Goal: Transaction & Acquisition: Purchase product/service

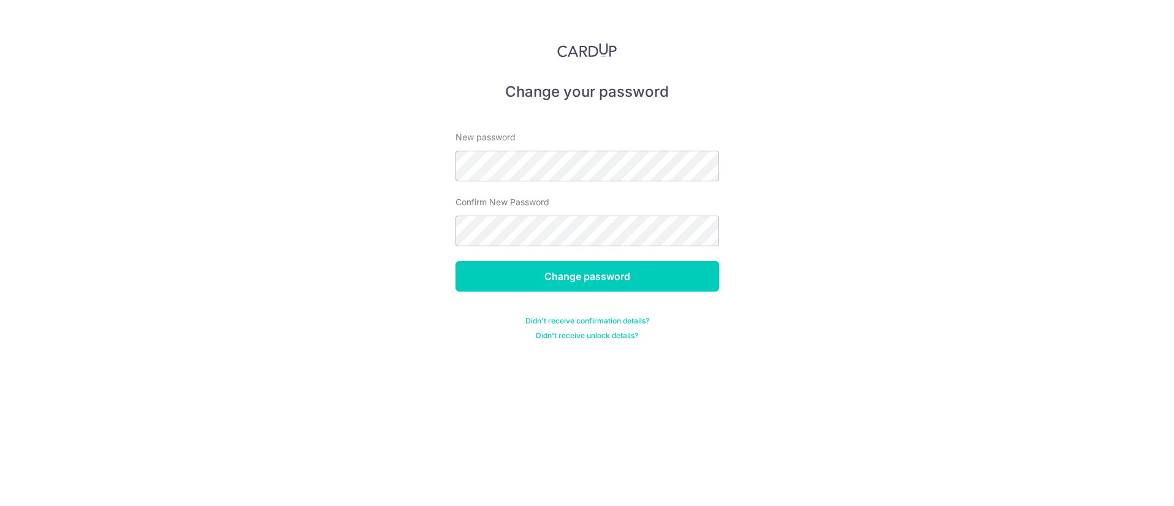
click at [590, 53] on img at bounding box center [587, 50] width 60 height 15
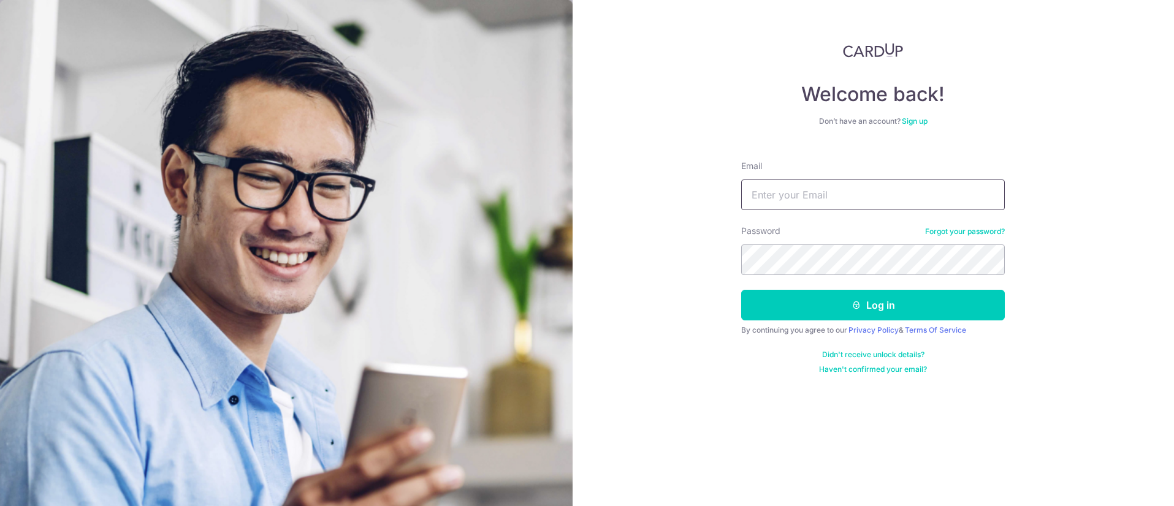
click at [905, 194] on input "Email" at bounding box center [873, 195] width 264 height 31
click at [816, 193] on input "Email" at bounding box center [873, 195] width 264 height 31
click at [821, 202] on input "Email" at bounding box center [873, 195] width 264 height 31
type input "macychiayc@gmail.com"
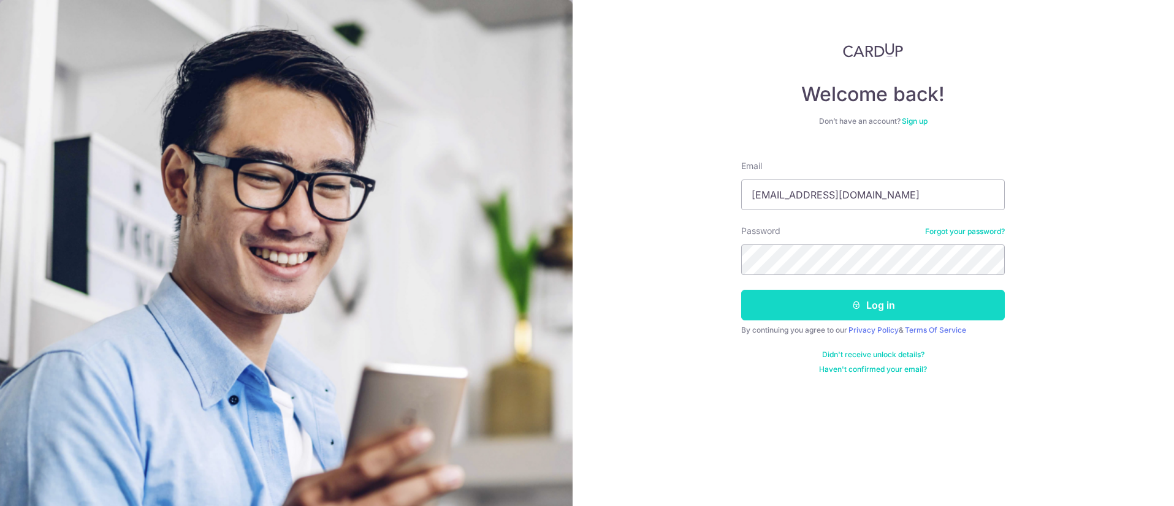
click at [863, 298] on button "Log in" at bounding box center [873, 305] width 264 height 31
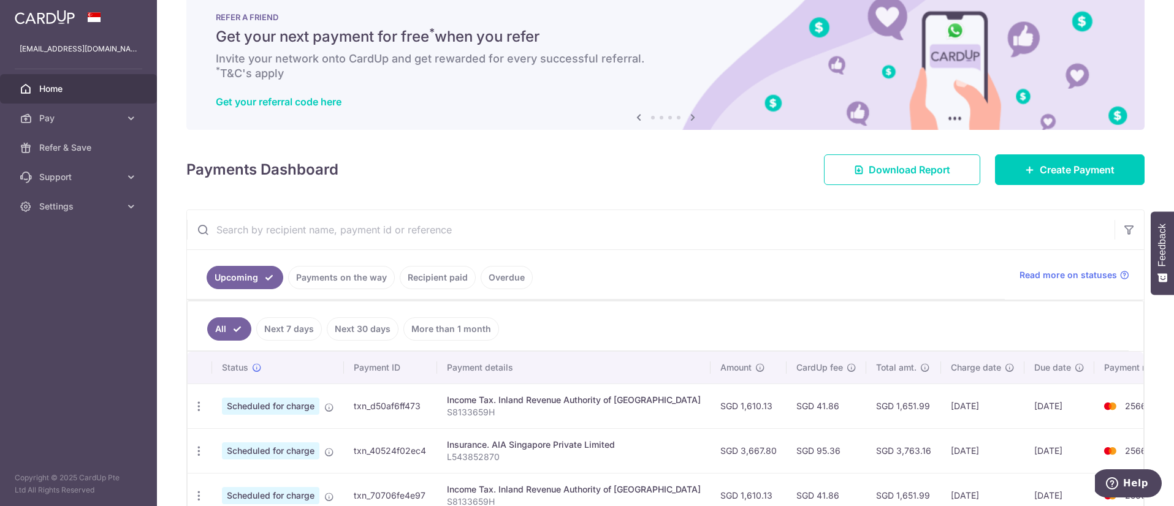
scroll to position [86, 0]
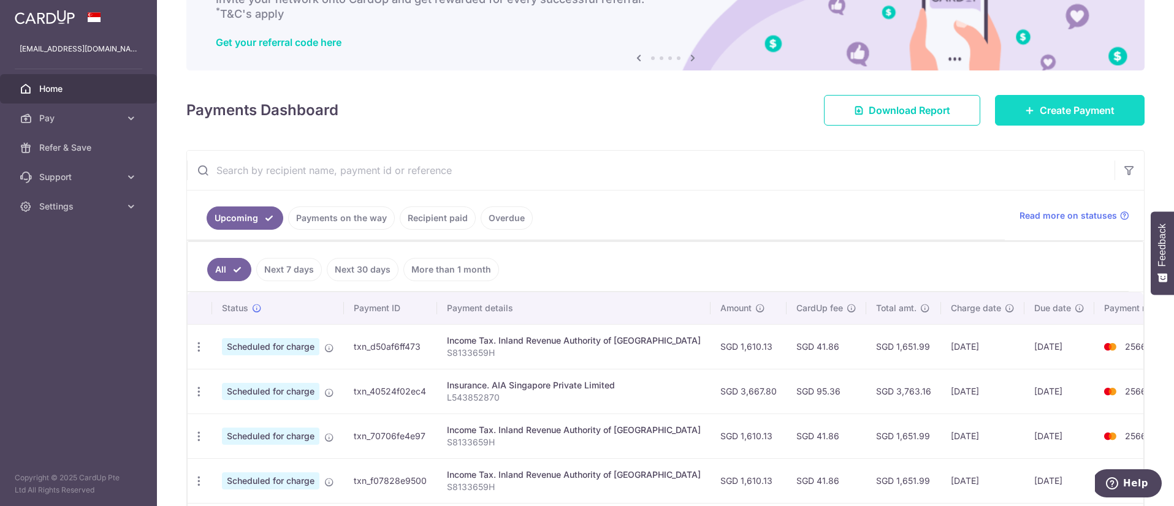
click at [1010, 112] on link "Create Payment" at bounding box center [1070, 110] width 150 height 31
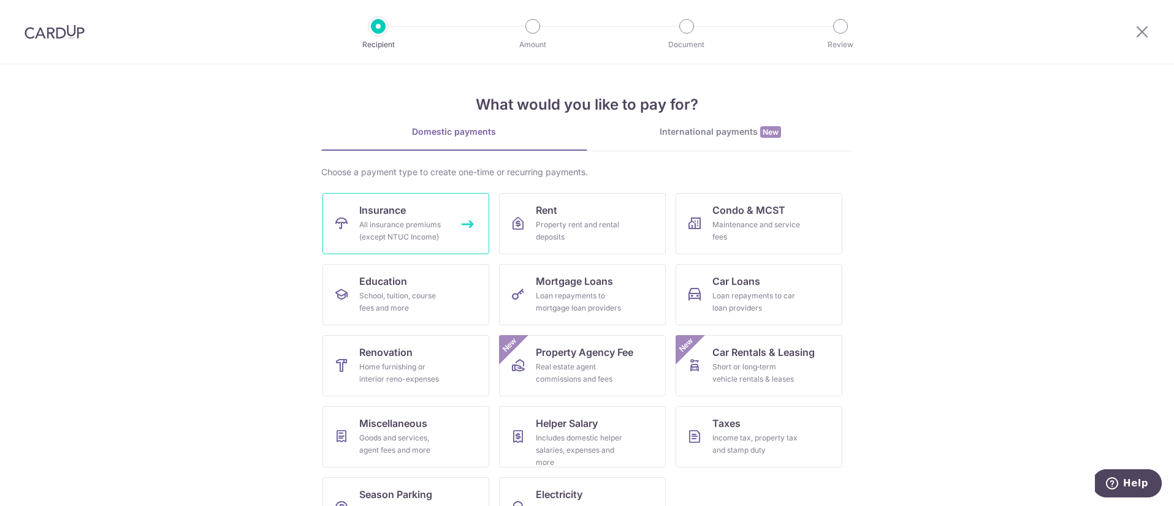
click at [398, 229] on div "All insurance premiums (except NTUC Income)" at bounding box center [403, 231] width 88 height 25
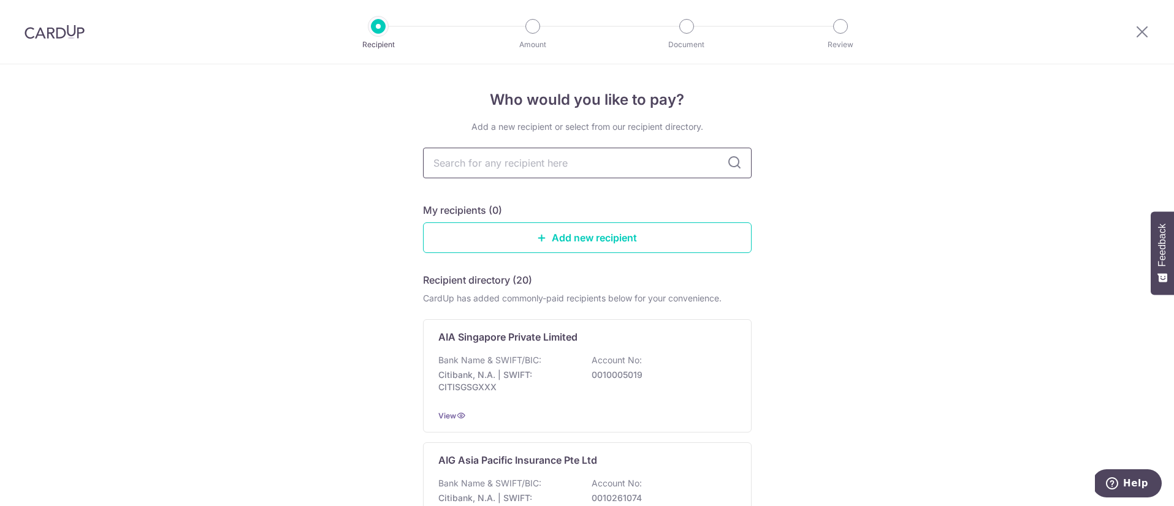
click at [499, 158] on input "text" at bounding box center [587, 163] width 329 height 31
type input "aia"
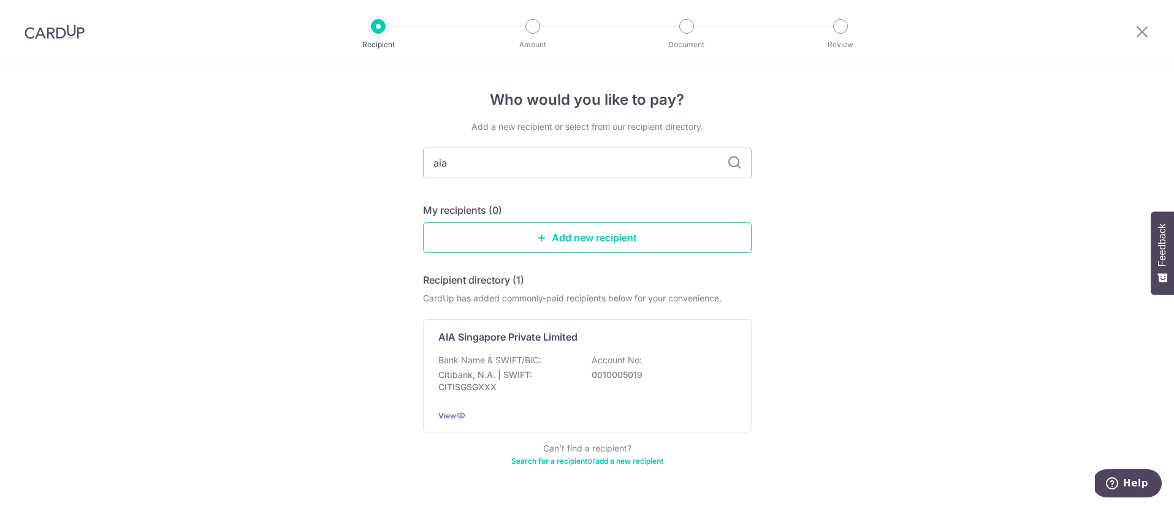
click at [730, 161] on icon at bounding box center [734, 163] width 15 height 15
click at [634, 354] on p "Account No:" at bounding box center [616, 360] width 50 height 12
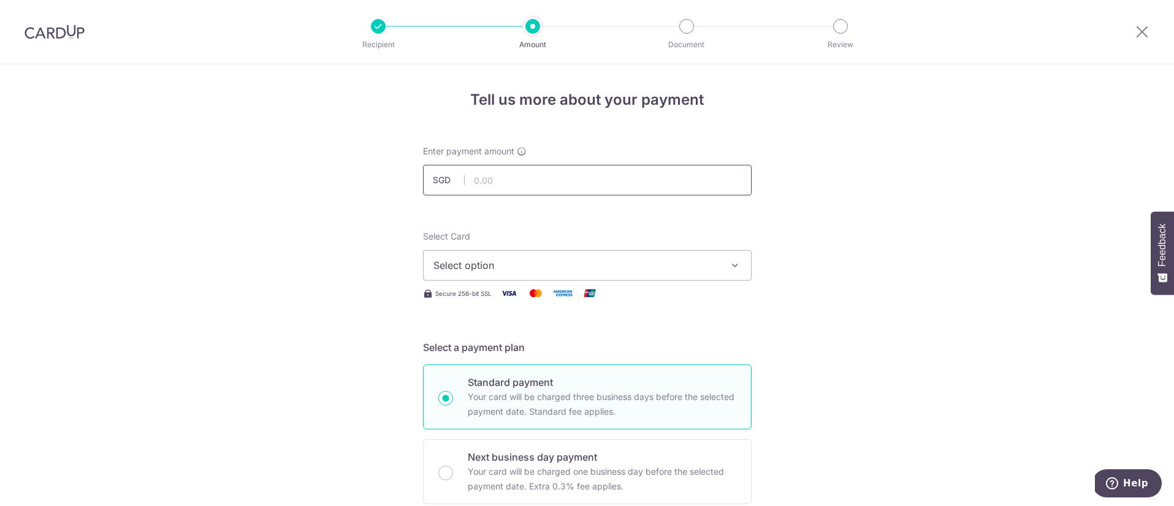
click at [515, 181] on input "text" at bounding box center [587, 180] width 329 height 31
type input "35,350.00"
click at [503, 261] on span "Select option" at bounding box center [576, 265] width 286 height 15
click at [505, 352] on span "**** 2566" at bounding box center [587, 353] width 308 height 15
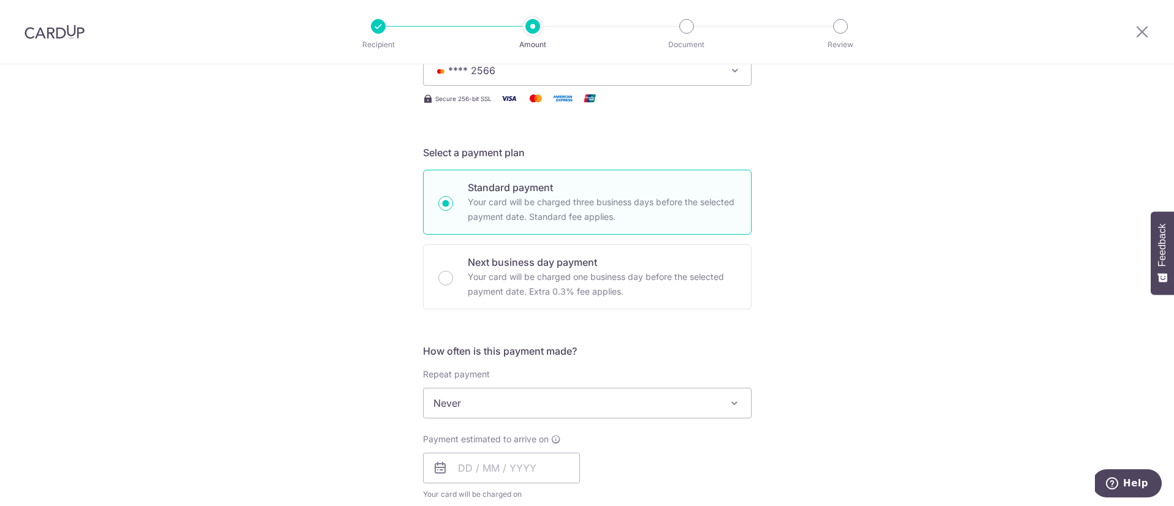
scroll to position [209, 0]
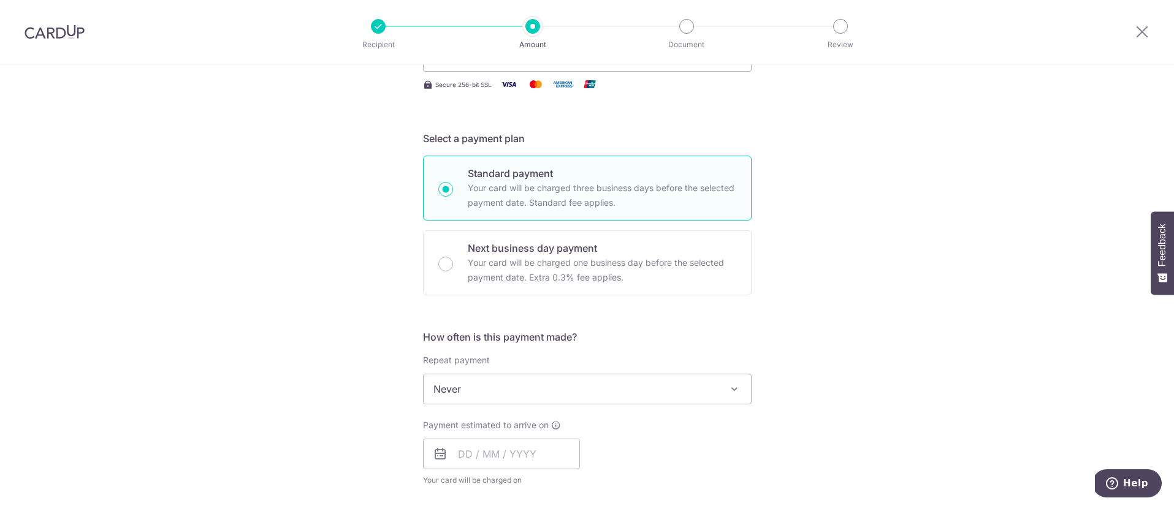
click at [716, 393] on span "Never" at bounding box center [587, 388] width 327 height 29
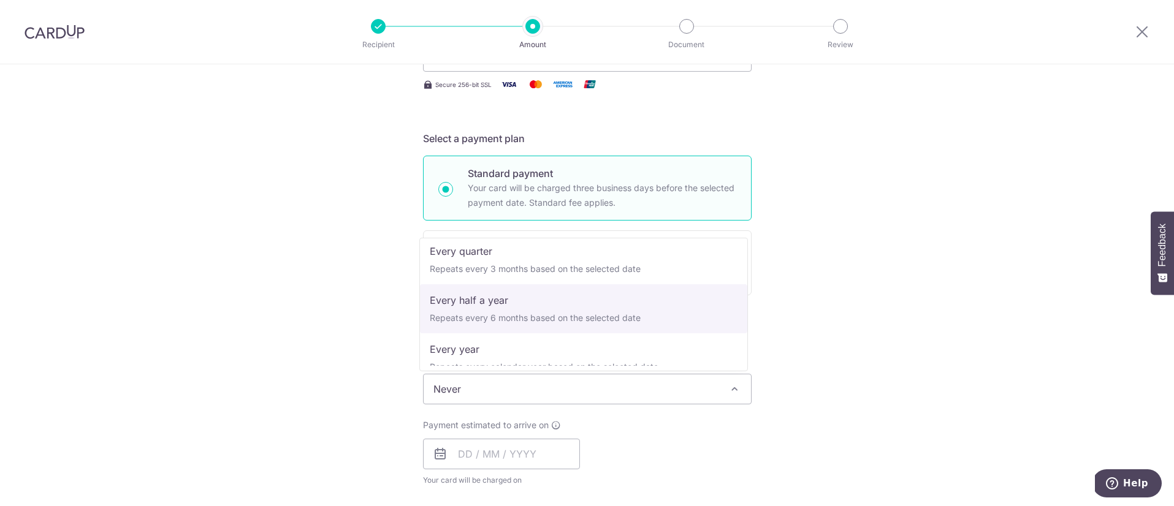
scroll to position [169, 0]
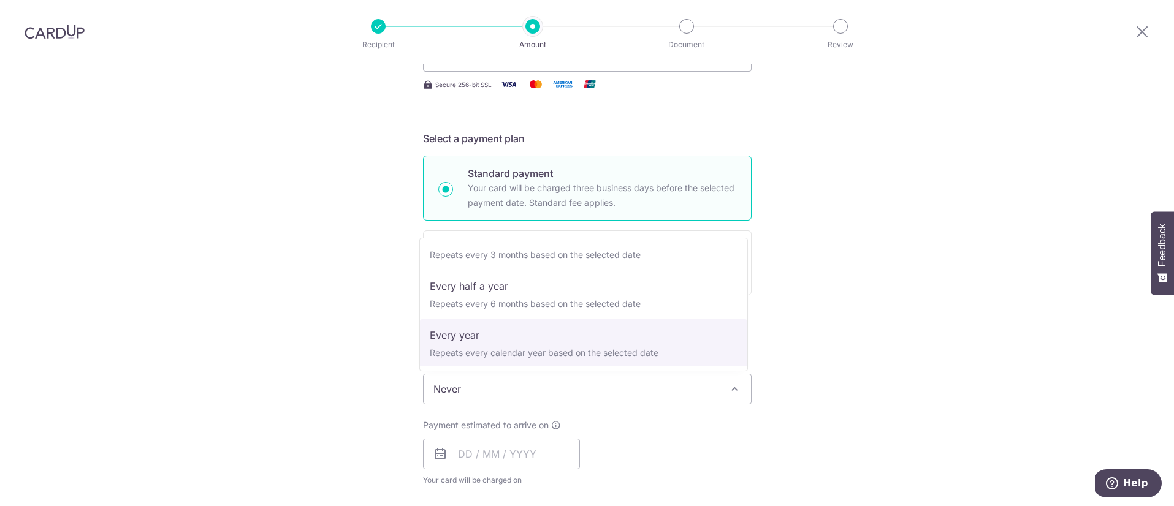
select select "6"
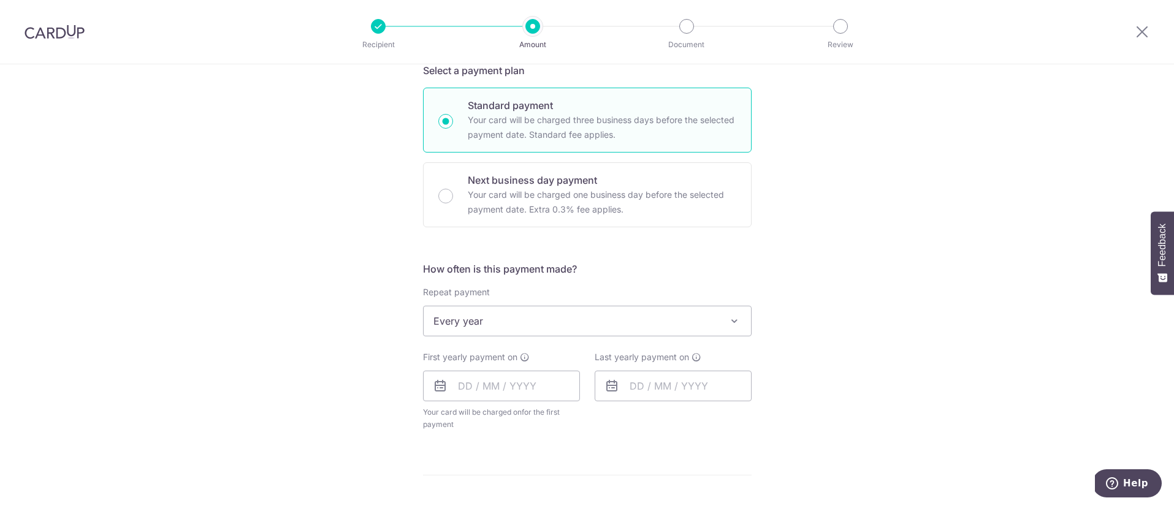
scroll to position [291, 0]
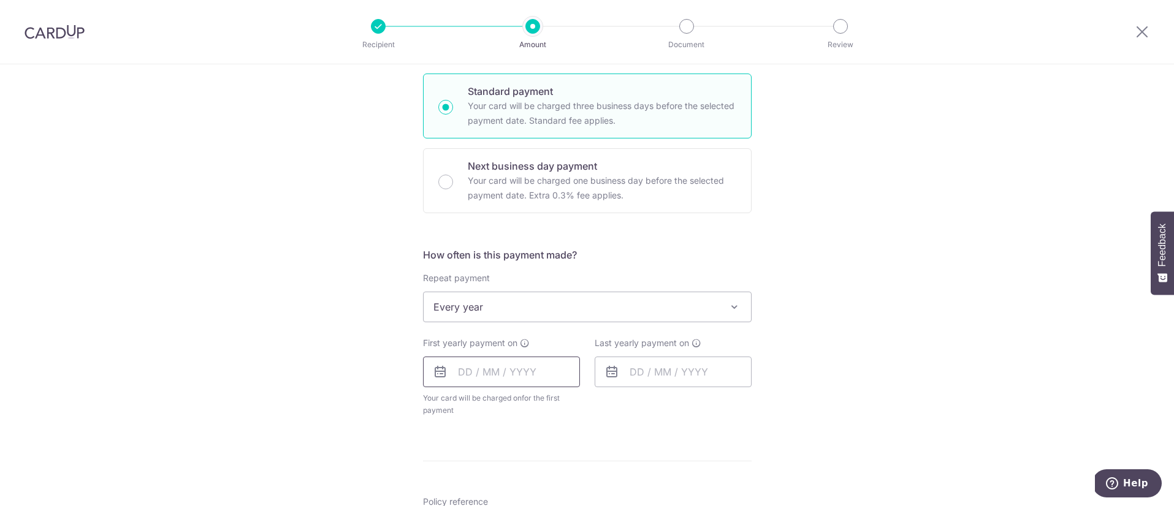
click at [521, 371] on input "text" at bounding box center [501, 372] width 157 height 31
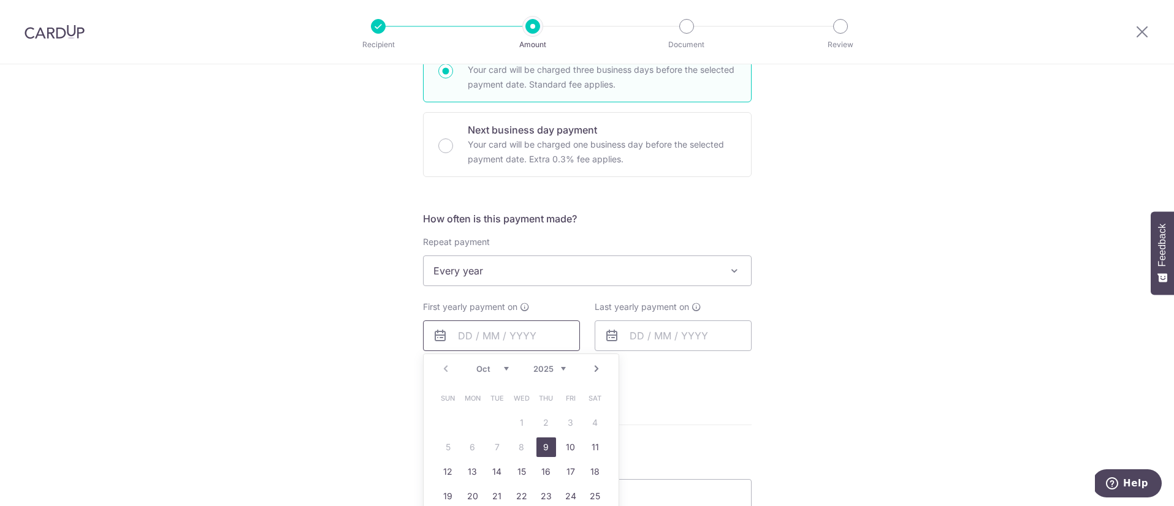
scroll to position [364, 0]
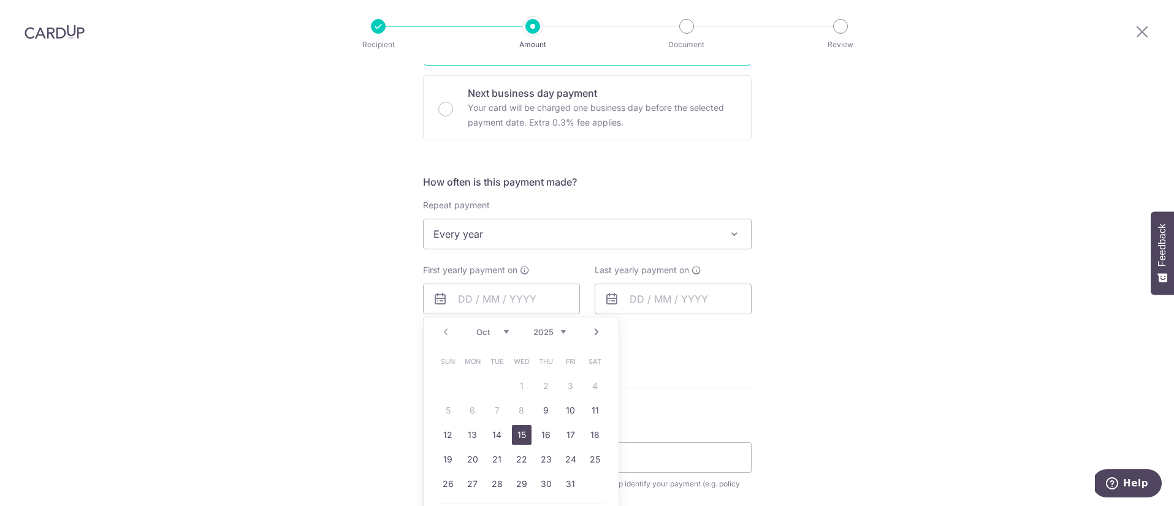
click at [512, 436] on link "15" at bounding box center [522, 435] width 20 height 20
type input "15/10/2025"
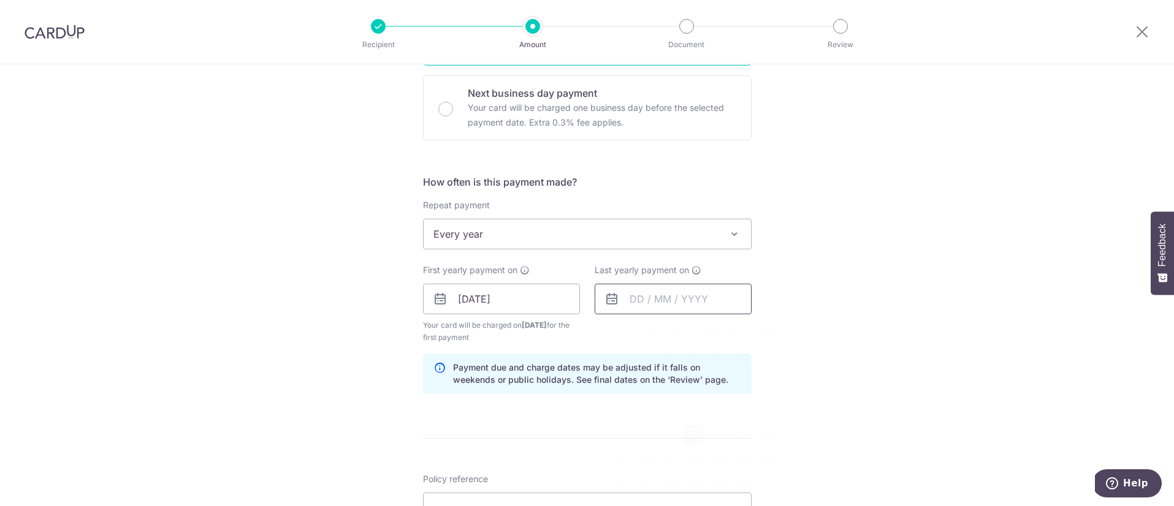
click at [626, 299] on input "text" at bounding box center [673, 299] width 157 height 31
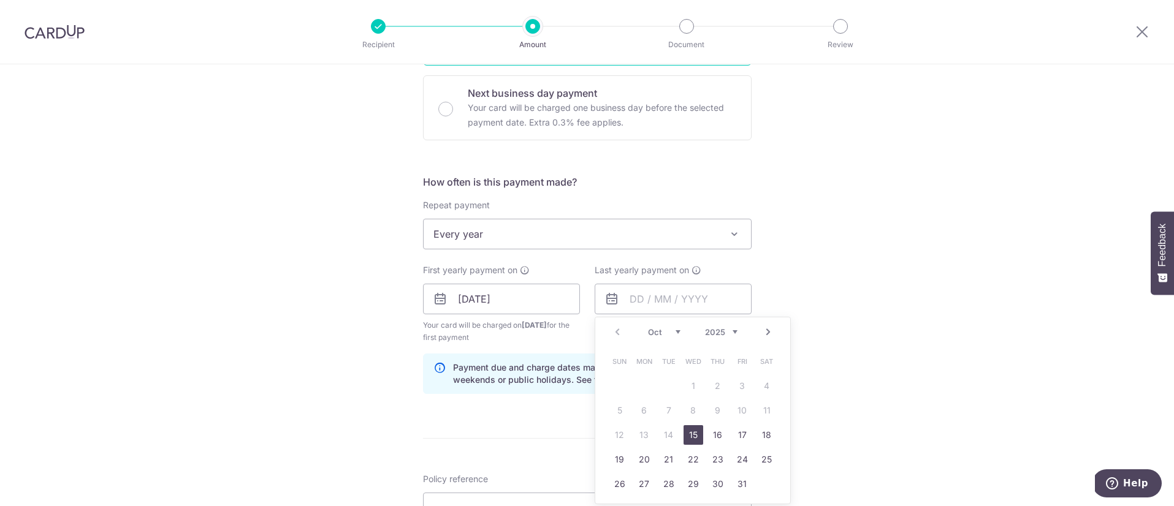
click at [694, 436] on link "15" at bounding box center [693, 435] width 20 height 20
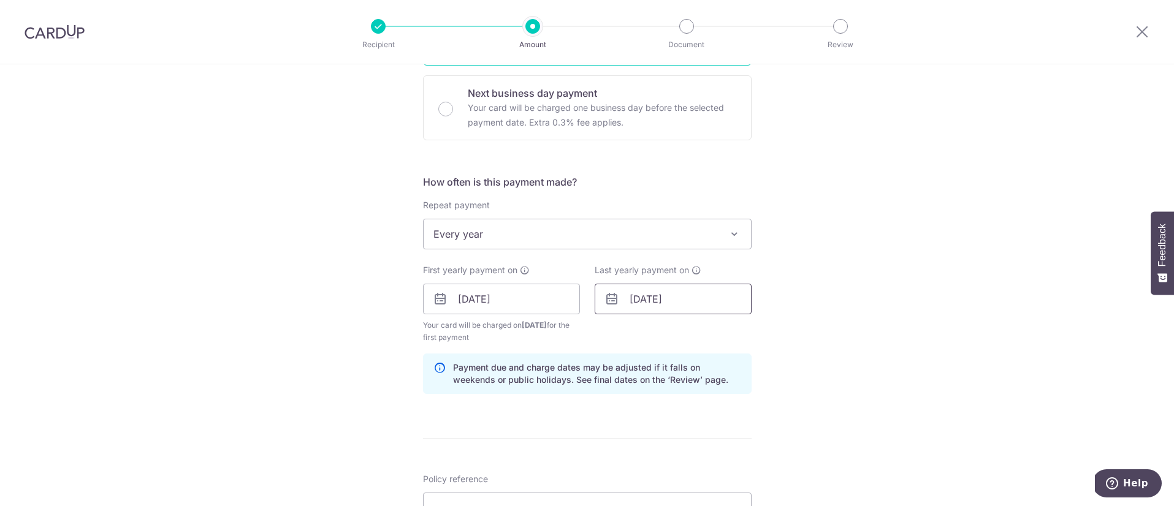
click at [675, 293] on input "15/10/2025" at bounding box center [673, 299] width 157 height 31
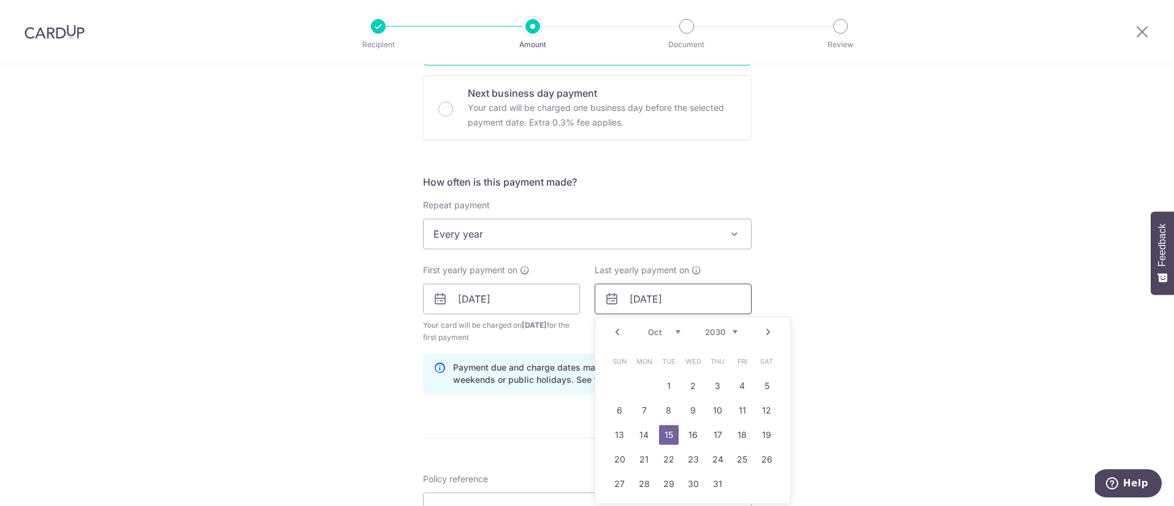
type input "15/10/2030"
click at [667, 440] on link "15" at bounding box center [669, 435] width 20 height 20
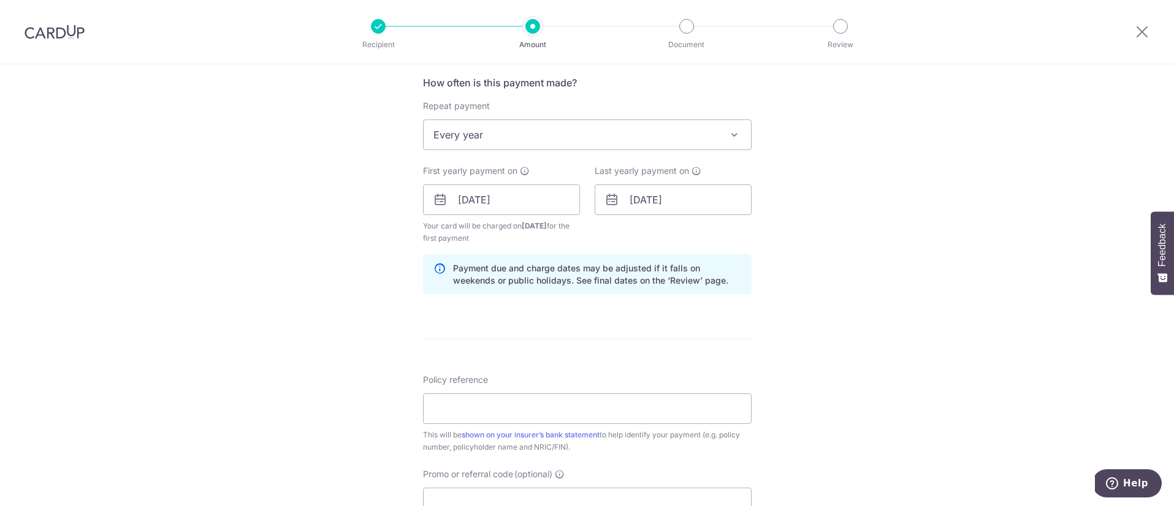
scroll to position [467, 0]
click at [594, 409] on input "Policy reference" at bounding box center [587, 405] width 329 height 31
click at [457, 405] on input "L550767482" at bounding box center [587, 405] width 329 height 31
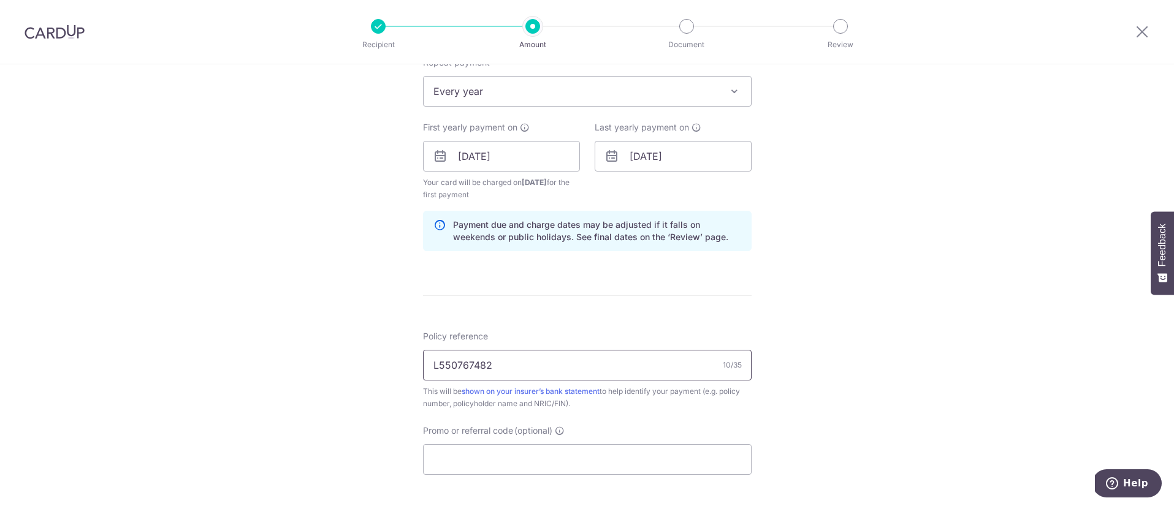
scroll to position [508, 0]
type input "L550767482"
click at [558, 463] on input "Promo or referral code (optional)" at bounding box center [587, 459] width 329 height 31
paste input "REC185"
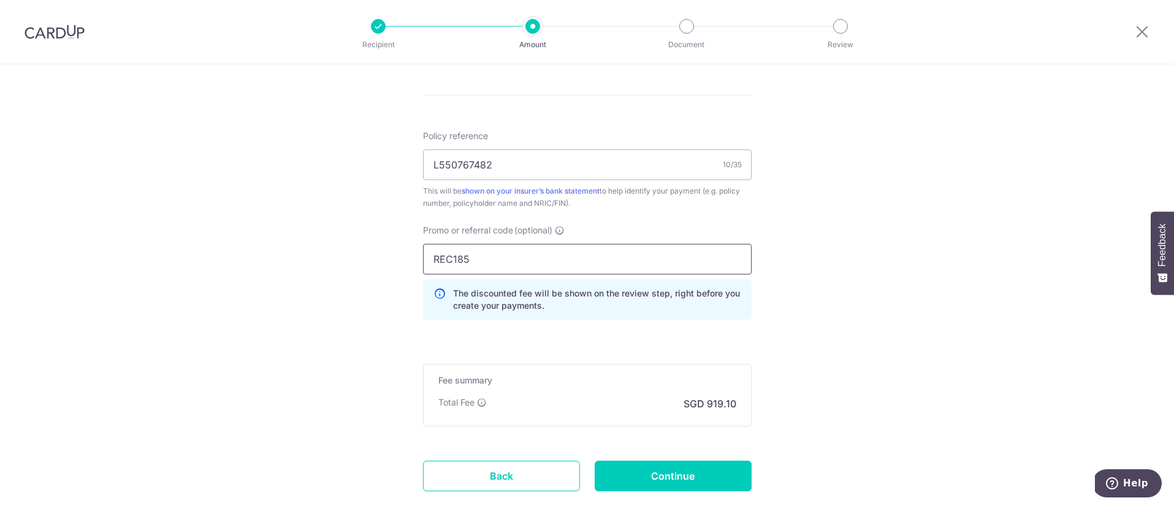
scroll to position [741, 0]
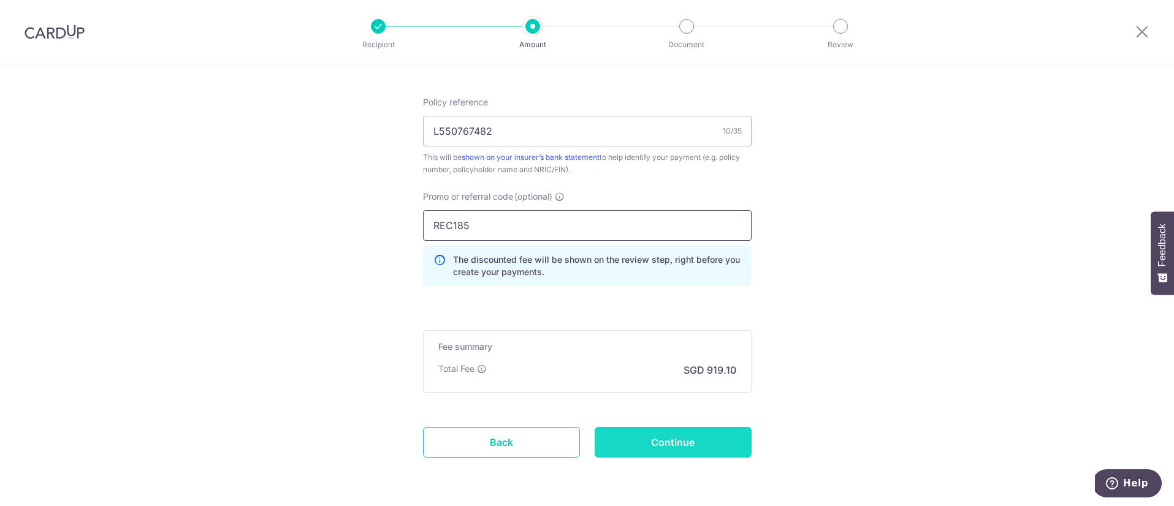
type input "REC185"
click at [639, 442] on input "Continue" at bounding box center [673, 442] width 157 height 31
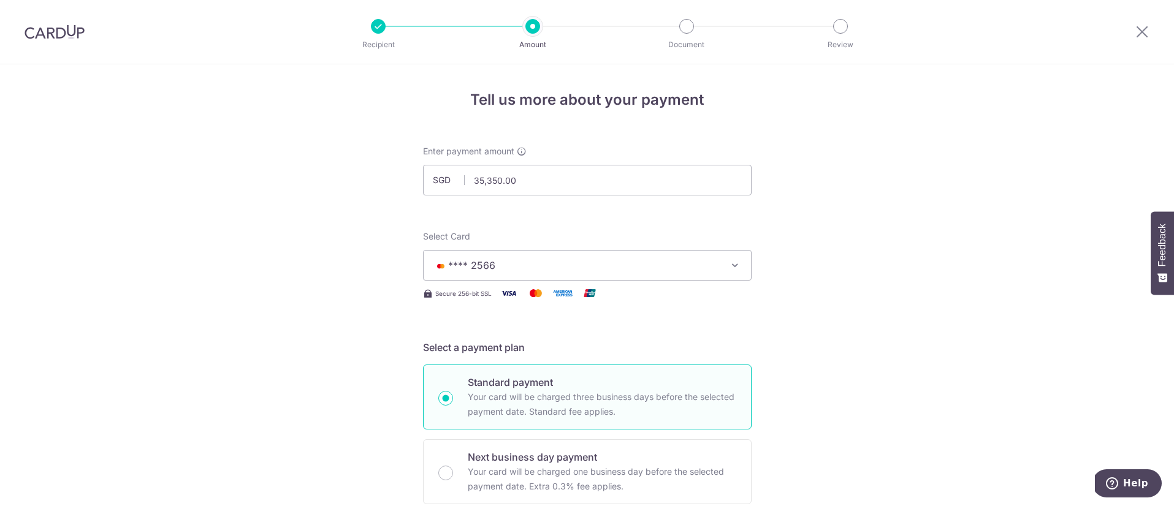
scroll to position [739, 0]
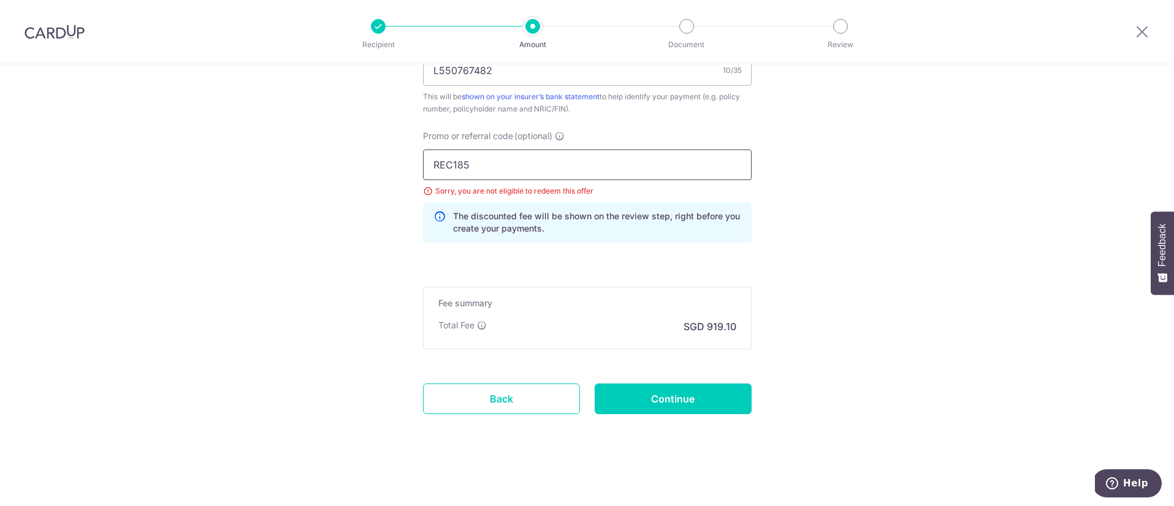
drag, startPoint x: 473, startPoint y: 160, endPoint x: 352, endPoint y: 148, distance: 121.9
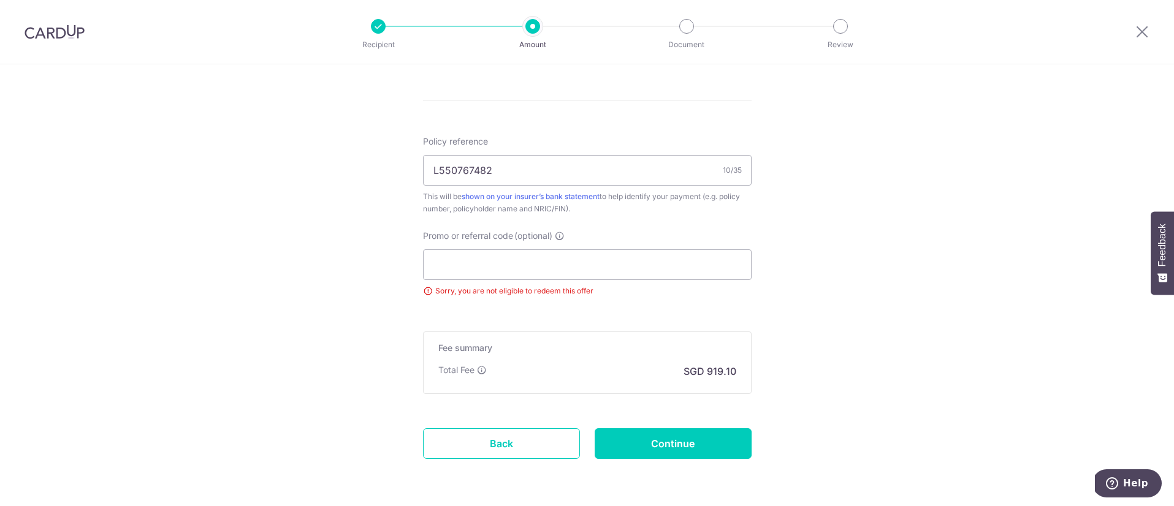
scroll to position [640, 0]
click at [702, 455] on input "Continue" at bounding box center [673, 443] width 157 height 31
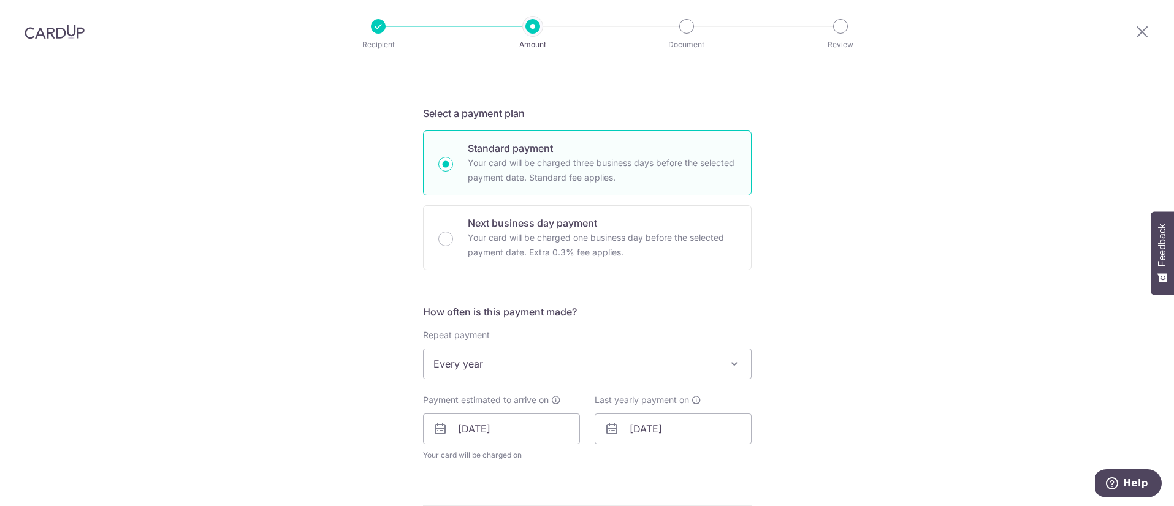
scroll to position [123, 0]
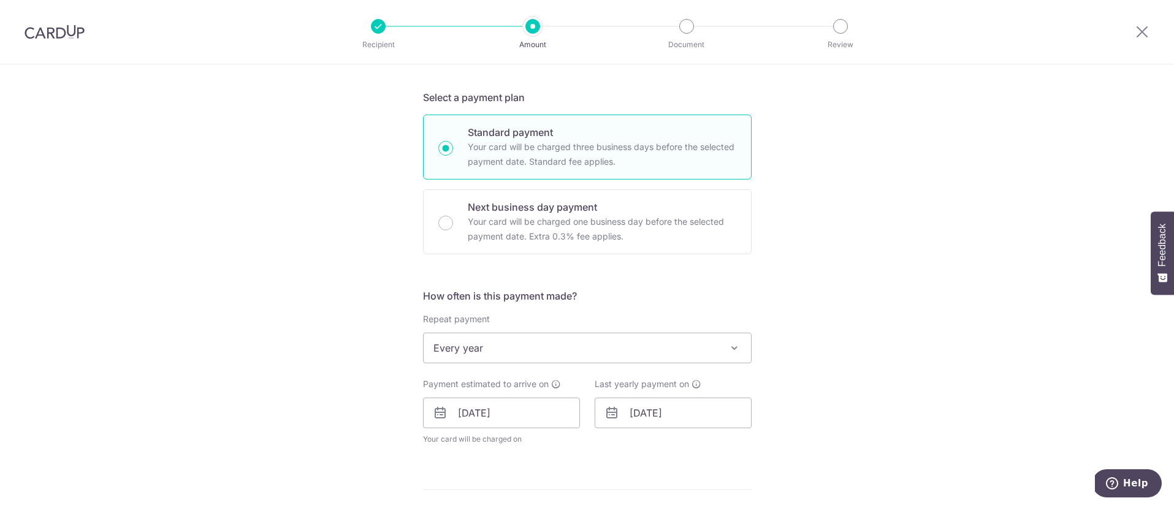
scroll to position [271, 0]
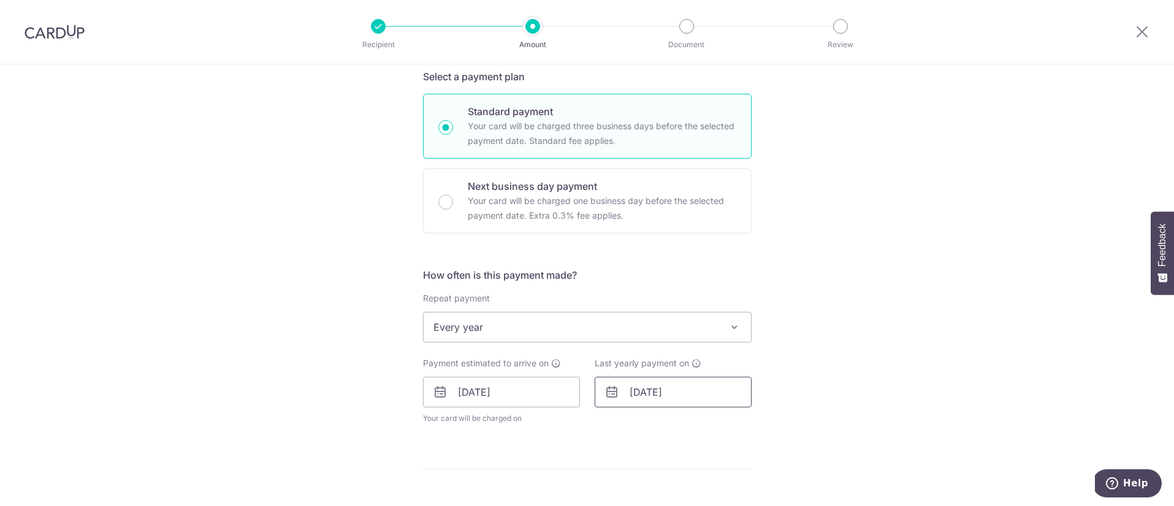
click at [691, 400] on input "15/10/2030" at bounding box center [673, 392] width 157 height 31
drag, startPoint x: 681, startPoint y: 395, endPoint x: 667, endPoint y: 392, distance: 14.3
click at [667, 392] on input "15/10/2030" at bounding box center [673, 392] width 157 height 31
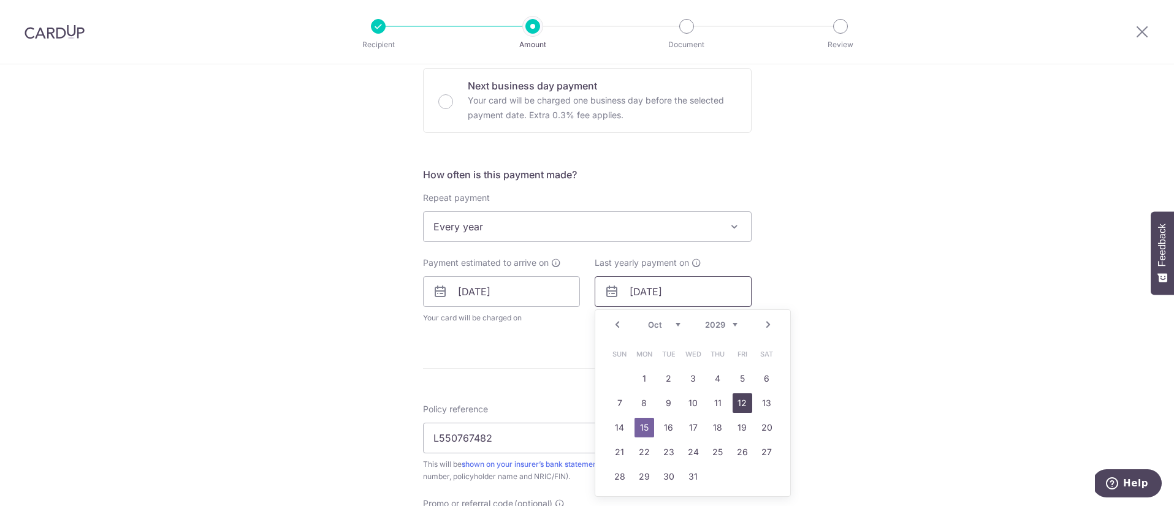
scroll to position [396, 0]
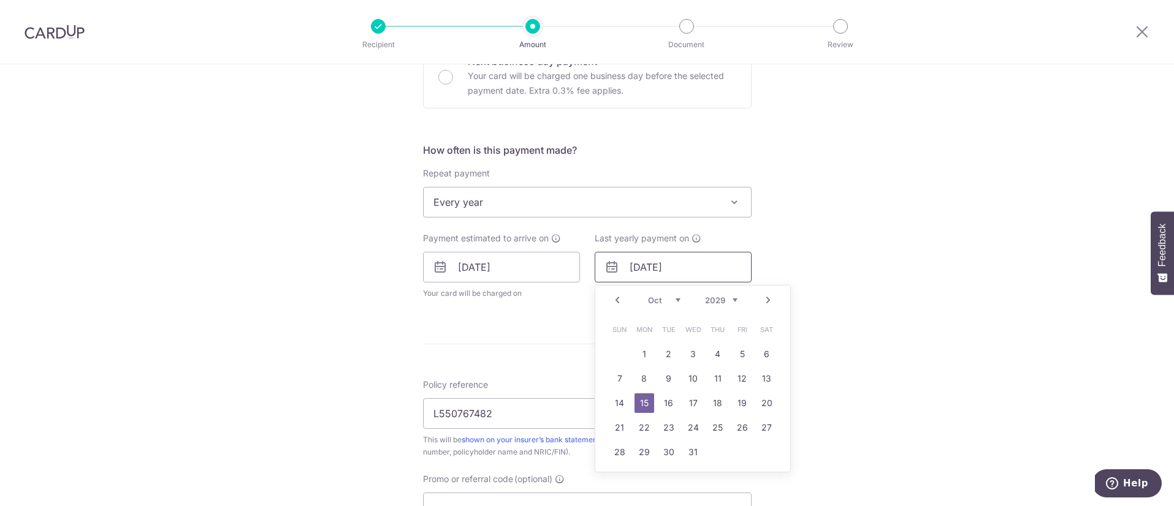
type input "[DATE]"
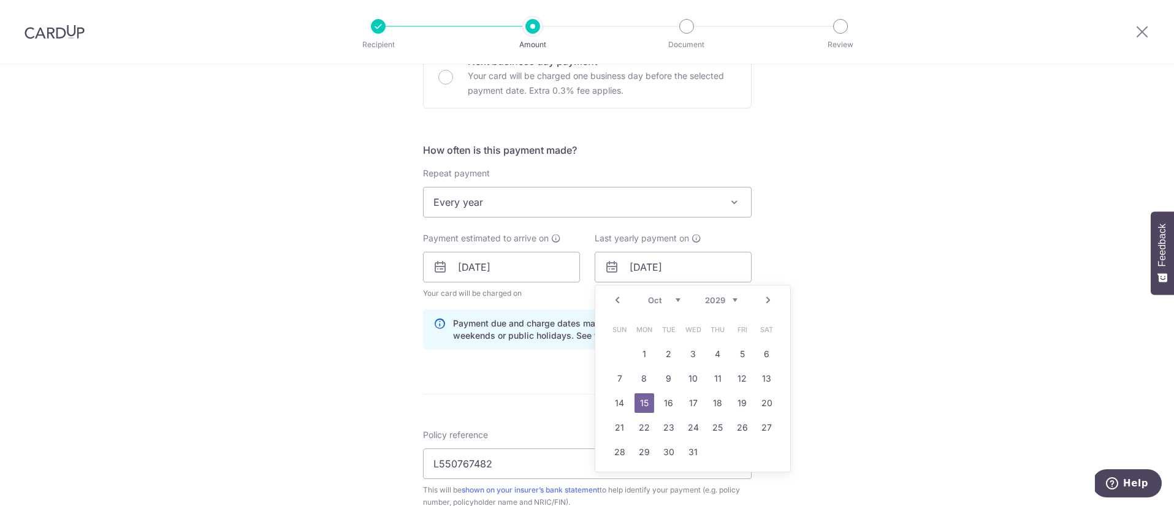
click at [642, 402] on link "15" at bounding box center [644, 404] width 20 height 20
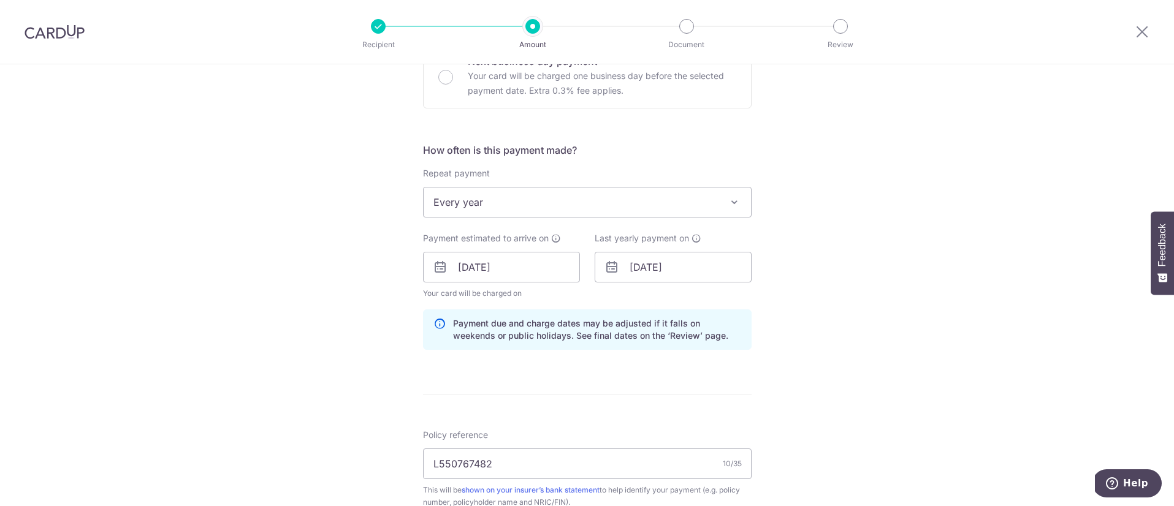
click at [846, 271] on div "Tell us more about your payment Enter payment amount SGD 35,350.00 35350.00 Sel…" at bounding box center [587, 247] width 1174 height 1159
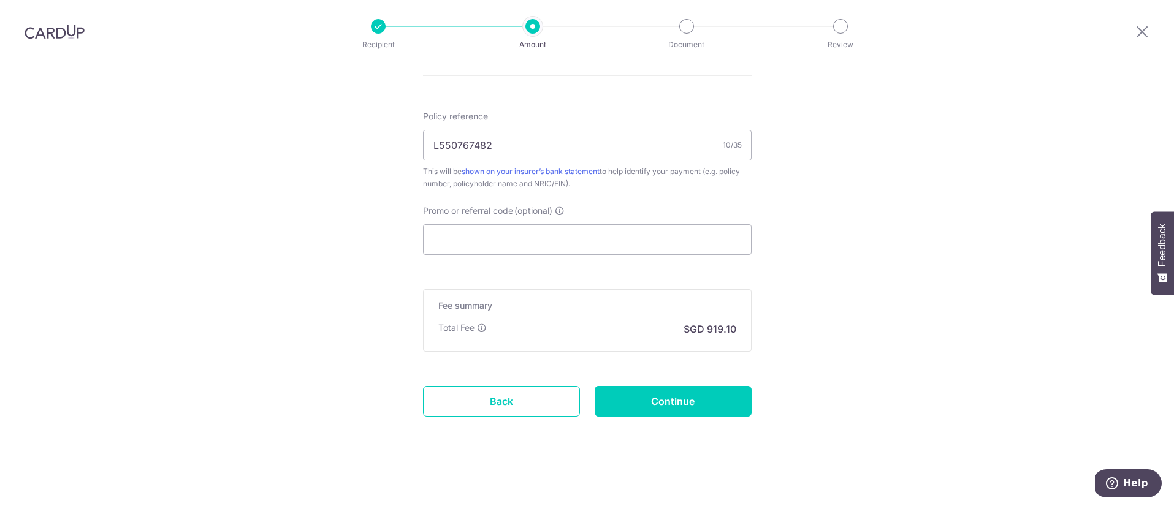
scroll to position [717, 0]
click at [706, 406] on input "Continue" at bounding box center [673, 399] width 157 height 31
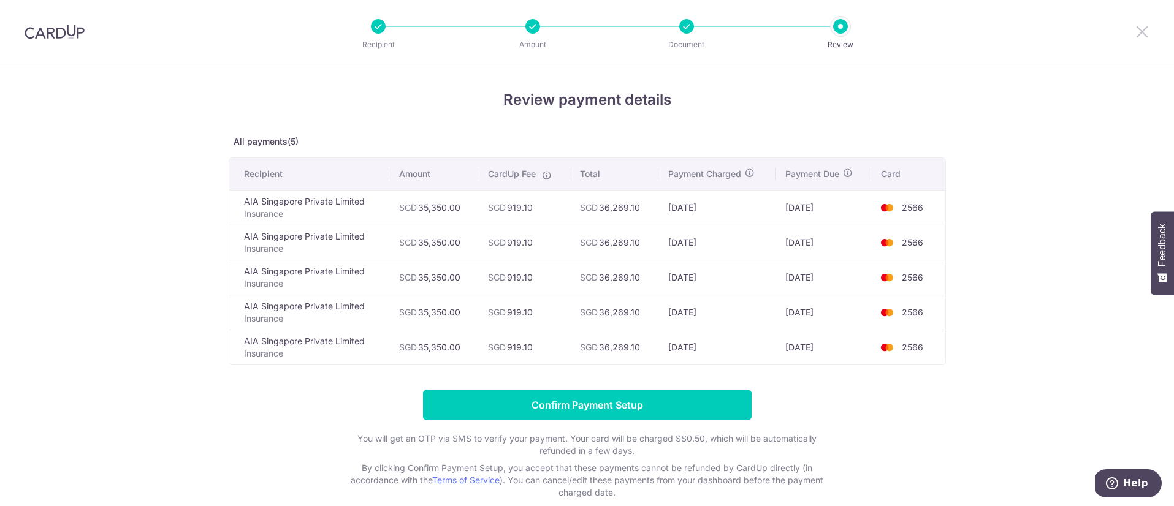
click at [1138, 33] on icon at bounding box center [1142, 31] width 15 height 15
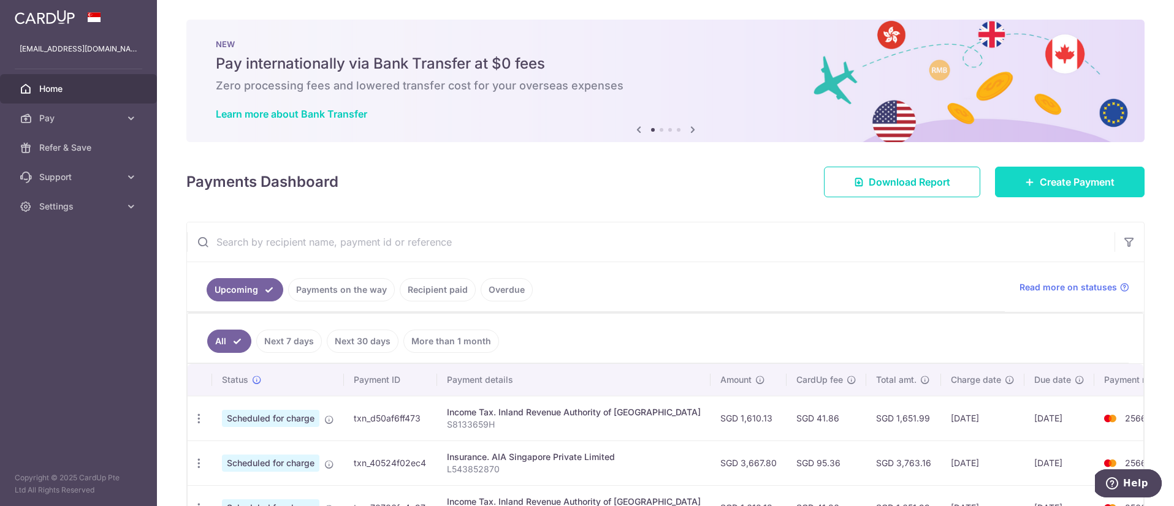
click at [1025, 181] on icon at bounding box center [1030, 182] width 10 height 10
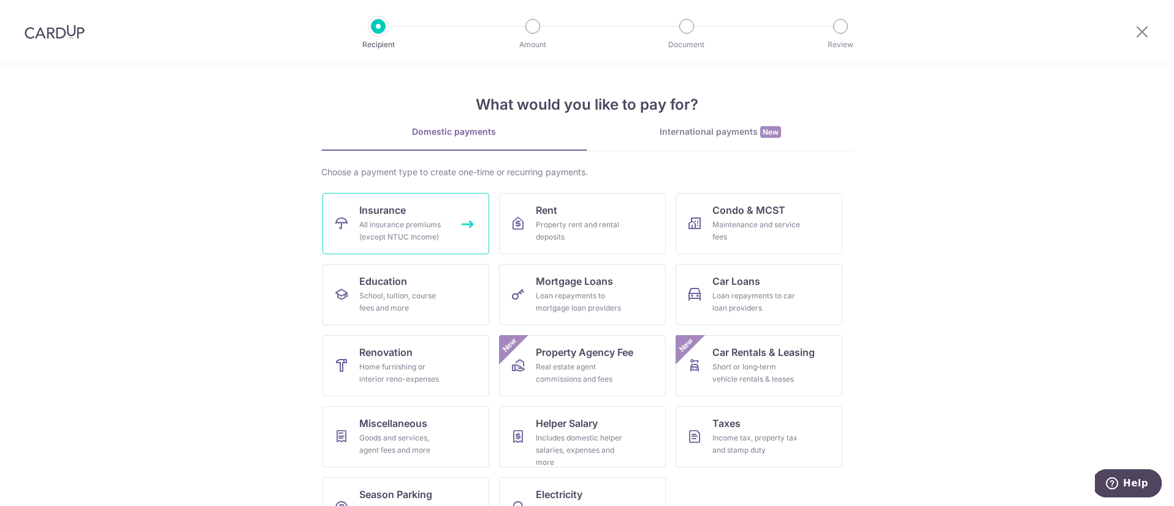
click at [411, 230] on div "All insurance premiums (except NTUC Income)" at bounding box center [403, 231] width 88 height 25
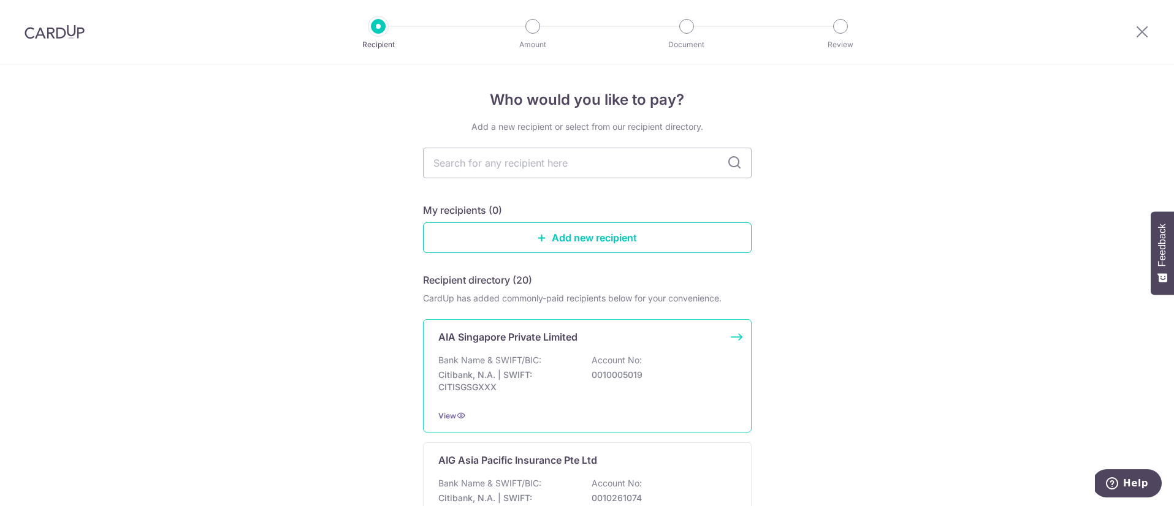
click at [531, 376] on p "Citibank, N.A. | SWIFT: CITISGSGXXX" at bounding box center [506, 381] width 137 height 25
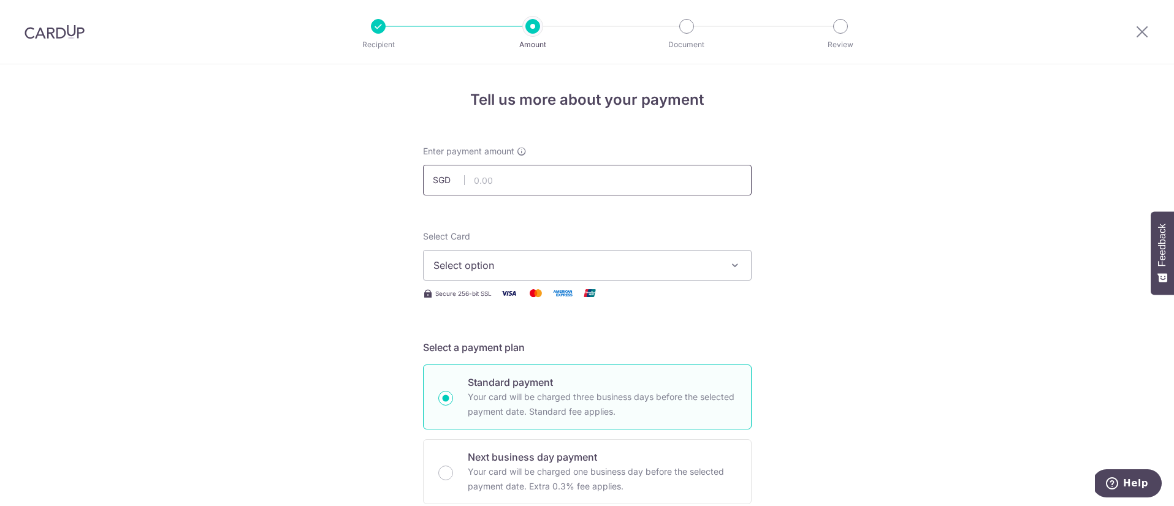
click at [494, 174] on input "text" at bounding box center [587, 180] width 329 height 31
type input "2,118.20"
click at [504, 279] on button "Select option" at bounding box center [587, 265] width 329 height 31
click at [492, 349] on span "**** 2566" at bounding box center [486, 353] width 47 height 15
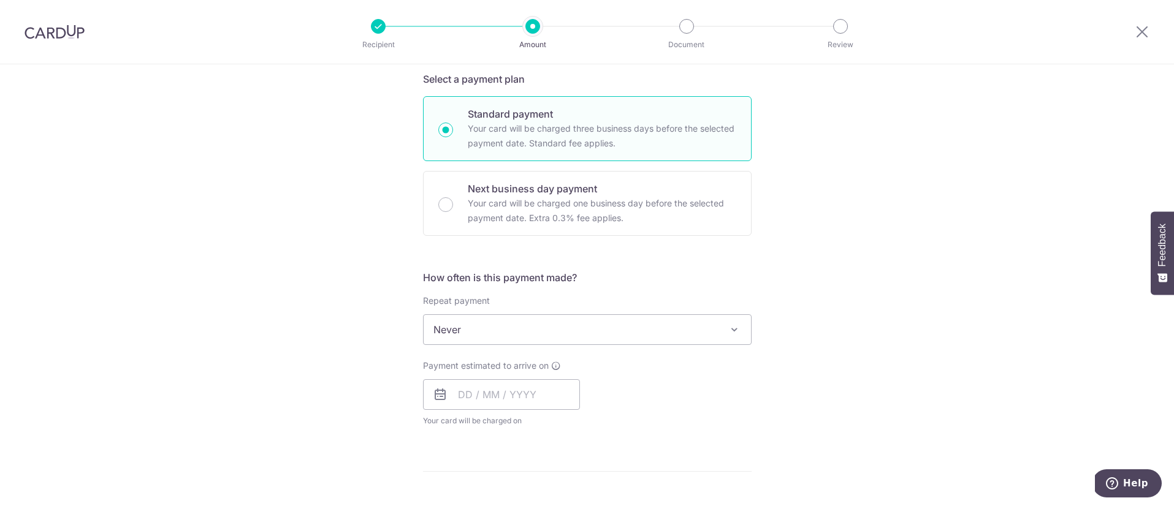
scroll to position [266, 0]
click at [477, 404] on input "text" at bounding box center [501, 397] width 157 height 31
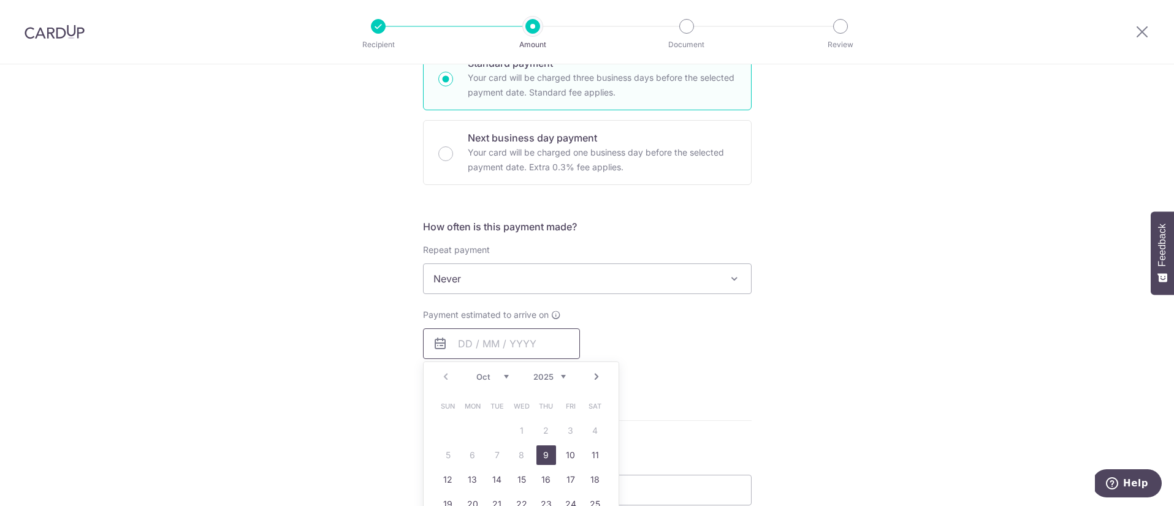
scroll to position [351, 0]
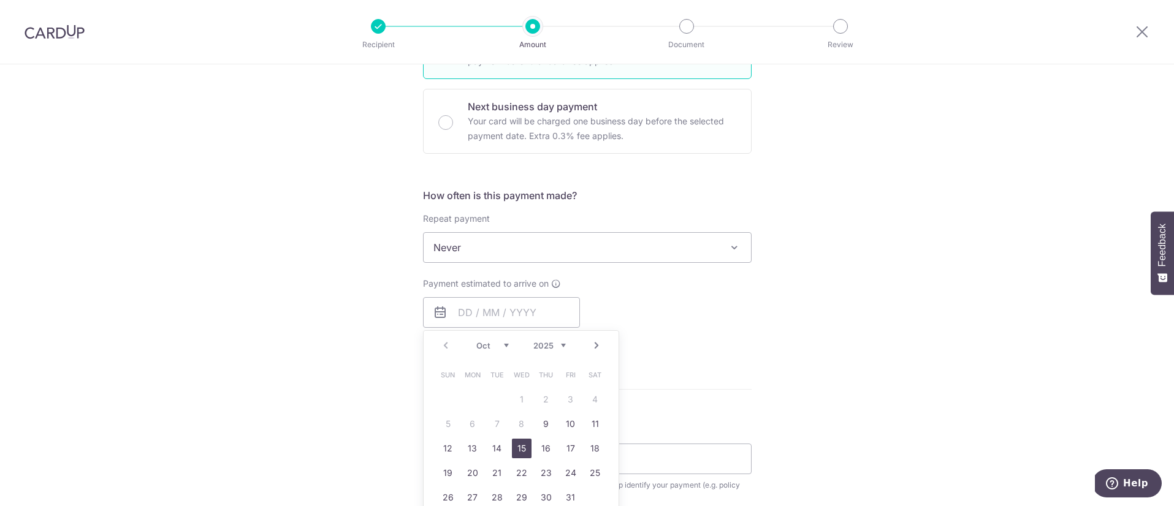
click at [519, 447] on link "15" at bounding box center [522, 449] width 20 height 20
type input "15/10/2025"
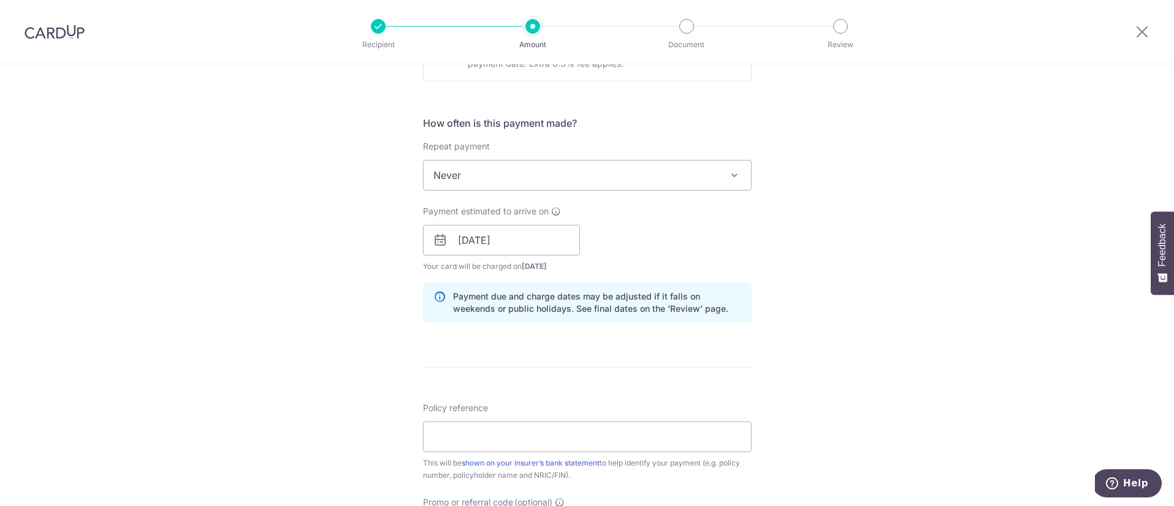
scroll to position [426, 0]
click at [560, 431] on input "Policy reference" at bounding box center [587, 434] width 329 height 31
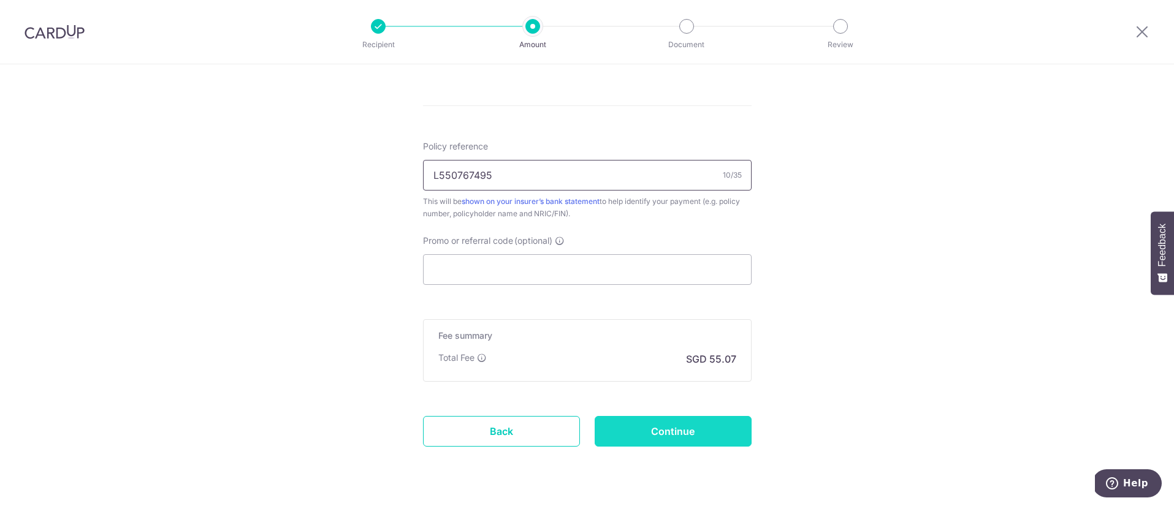
scroll to position [694, 0]
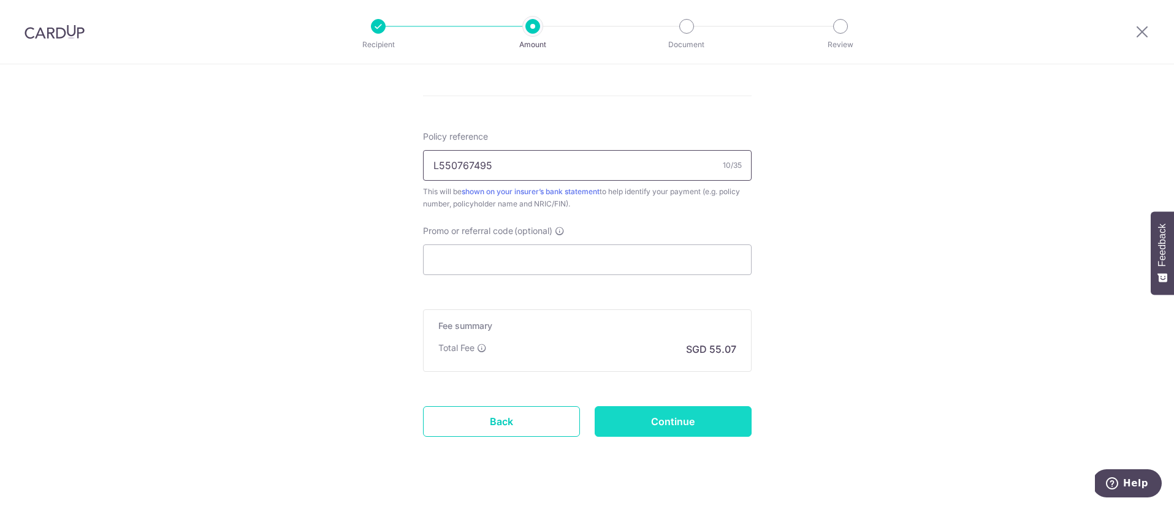
type input "L550767495"
click at [684, 414] on input "Continue" at bounding box center [673, 421] width 157 height 31
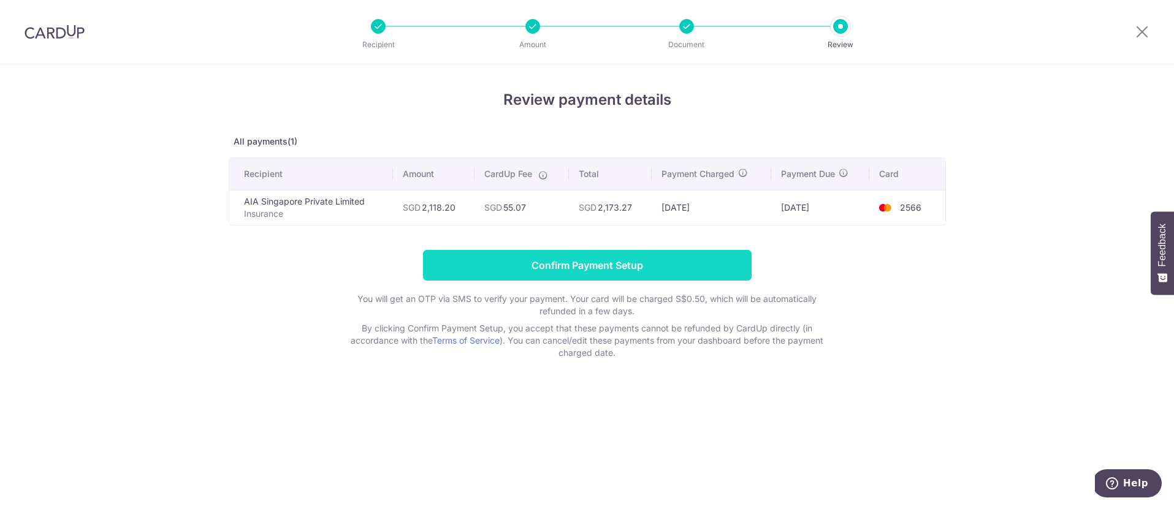
click at [604, 264] on input "Confirm Payment Setup" at bounding box center [587, 265] width 329 height 31
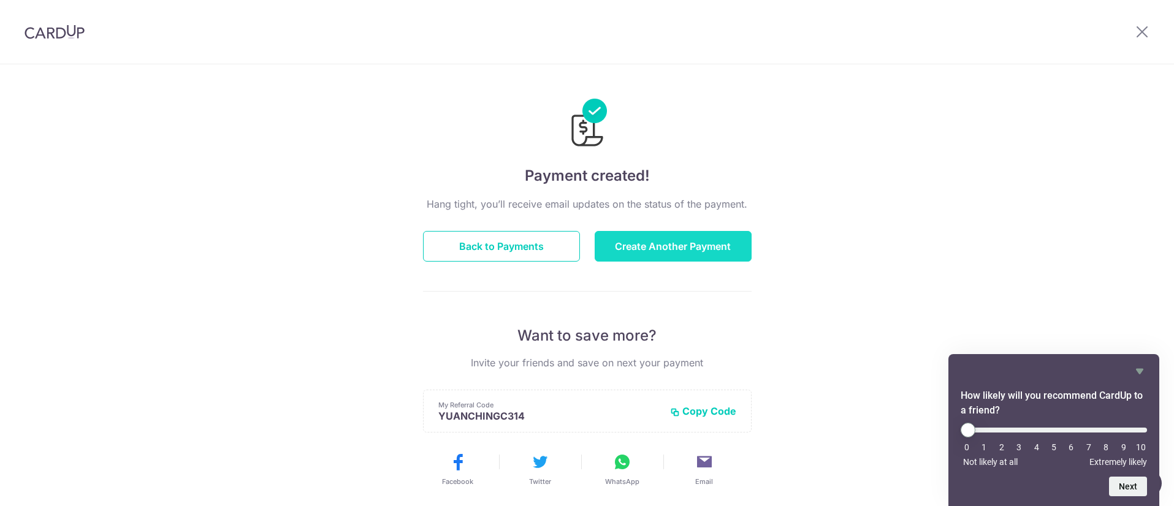
click at [660, 246] on button "Create Another Payment" at bounding box center [673, 246] width 157 height 31
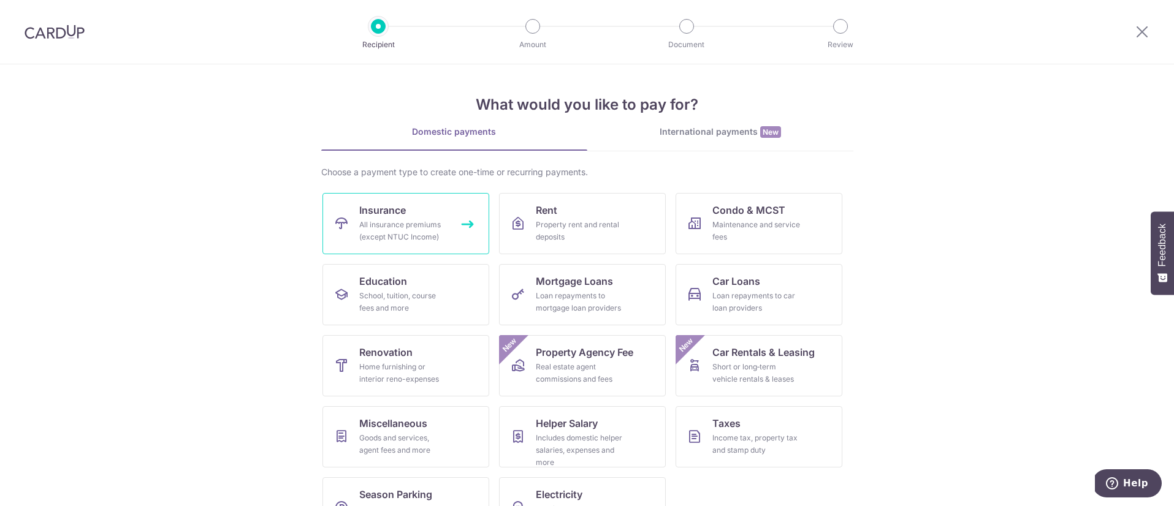
click at [381, 227] on div "All insurance premiums (except NTUC Income)" at bounding box center [403, 231] width 88 height 25
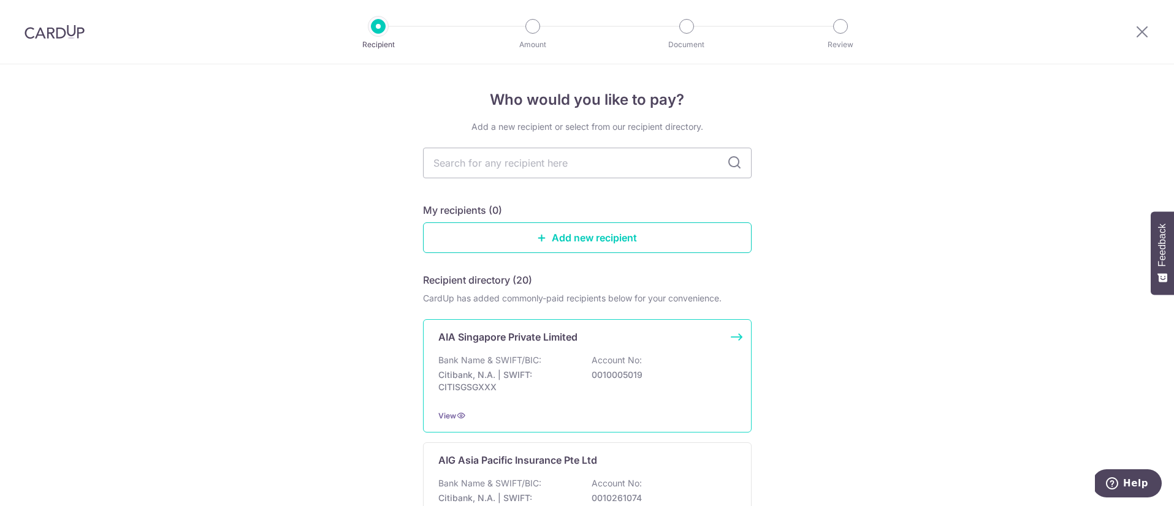
click at [608, 388] on div "Bank Name & SWIFT/BIC: Citibank, N.A. | SWIFT: CITISGSGXXX Account No: 00100050…" at bounding box center [587, 376] width 298 height 45
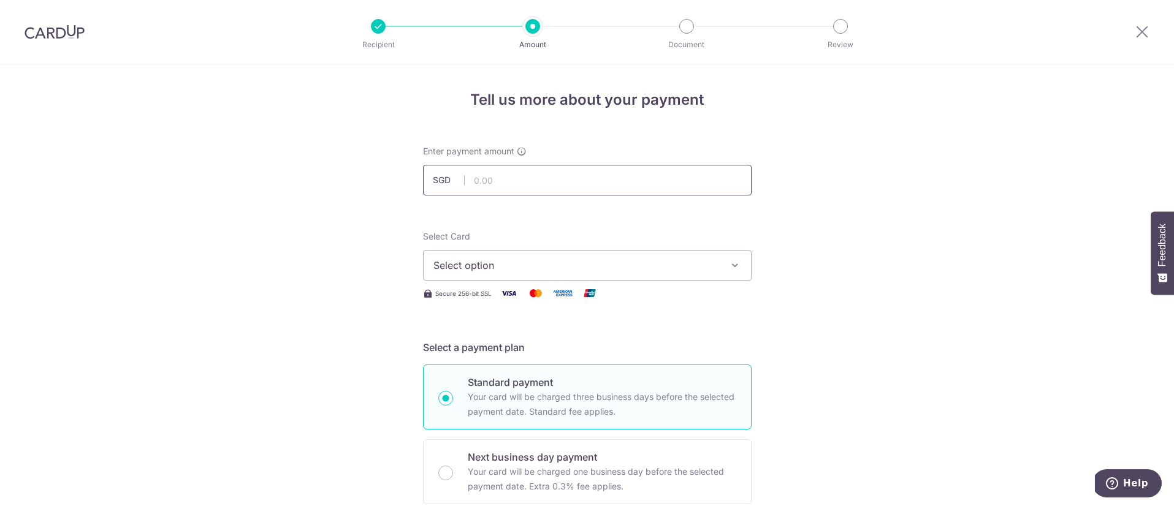
click at [528, 182] on input "text" at bounding box center [587, 180] width 329 height 31
type input "2,118.20"
click at [614, 260] on span "Select option" at bounding box center [576, 265] width 286 height 15
click at [532, 352] on span "**** 2566" at bounding box center [587, 353] width 308 height 15
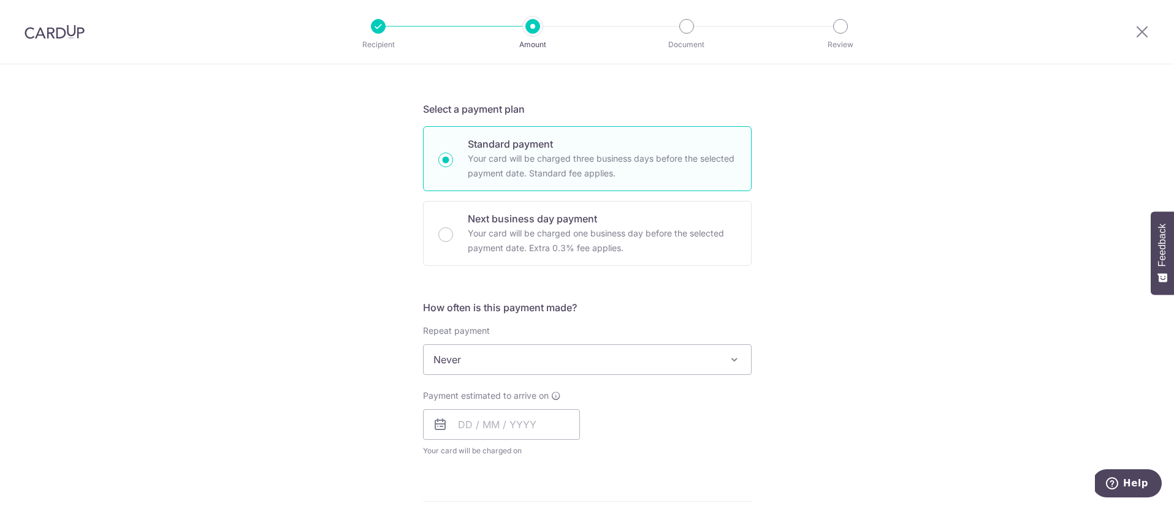
scroll to position [240, 0]
click at [707, 355] on span "Never" at bounding box center [587, 358] width 327 height 29
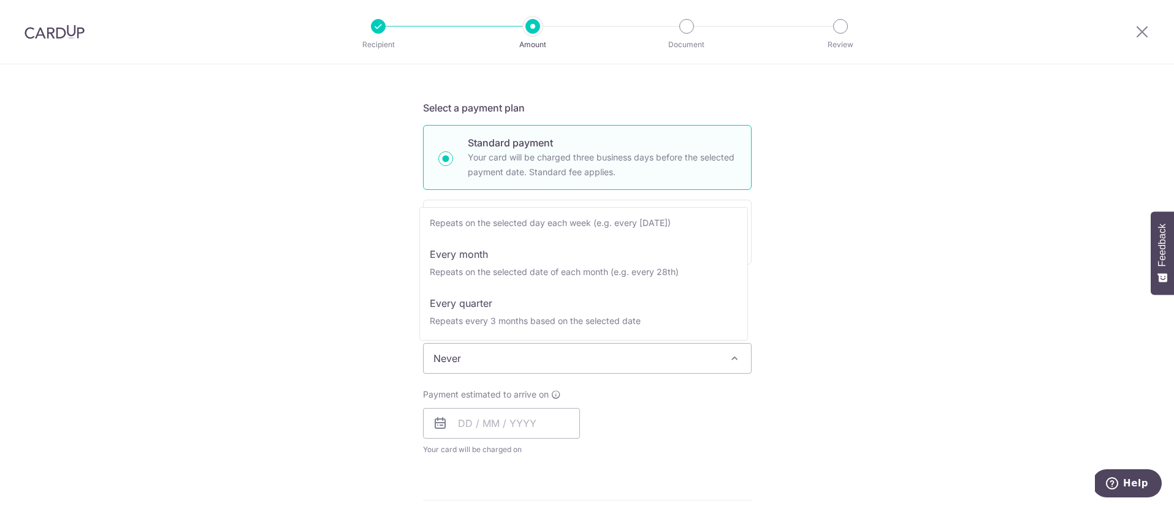
scroll to position [158, 0]
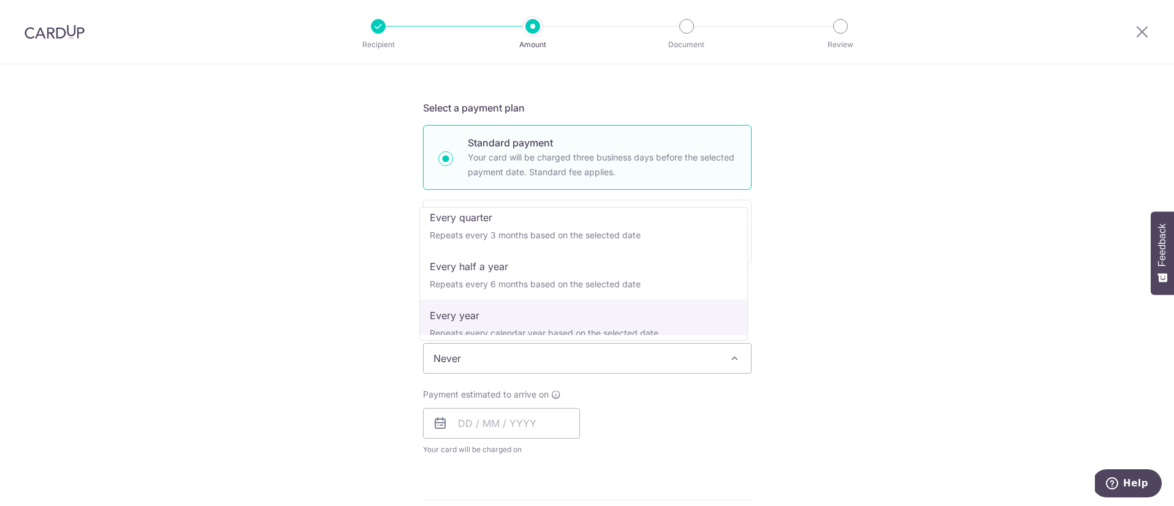
select select "6"
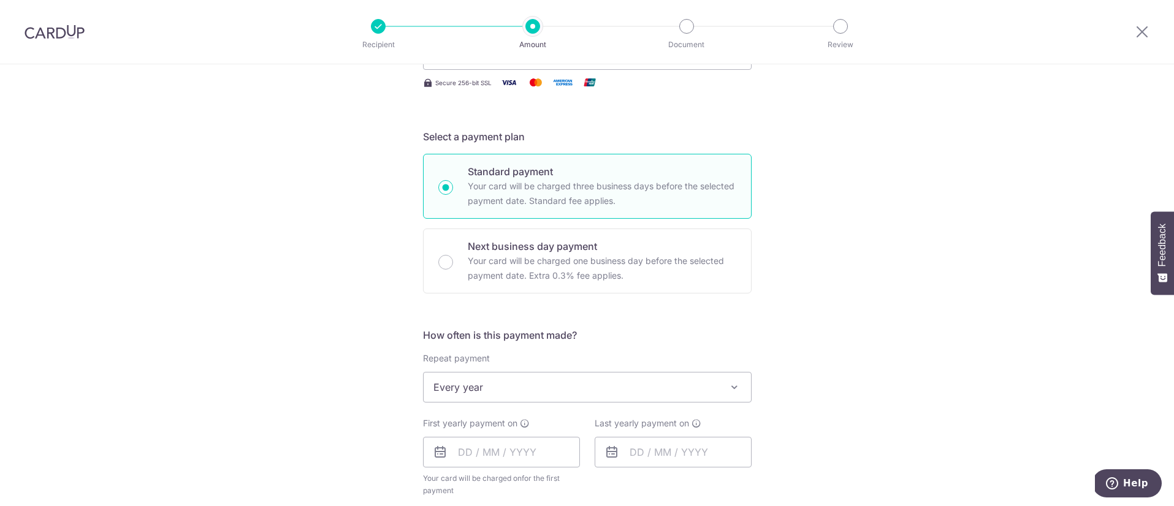
scroll to position [0, 0]
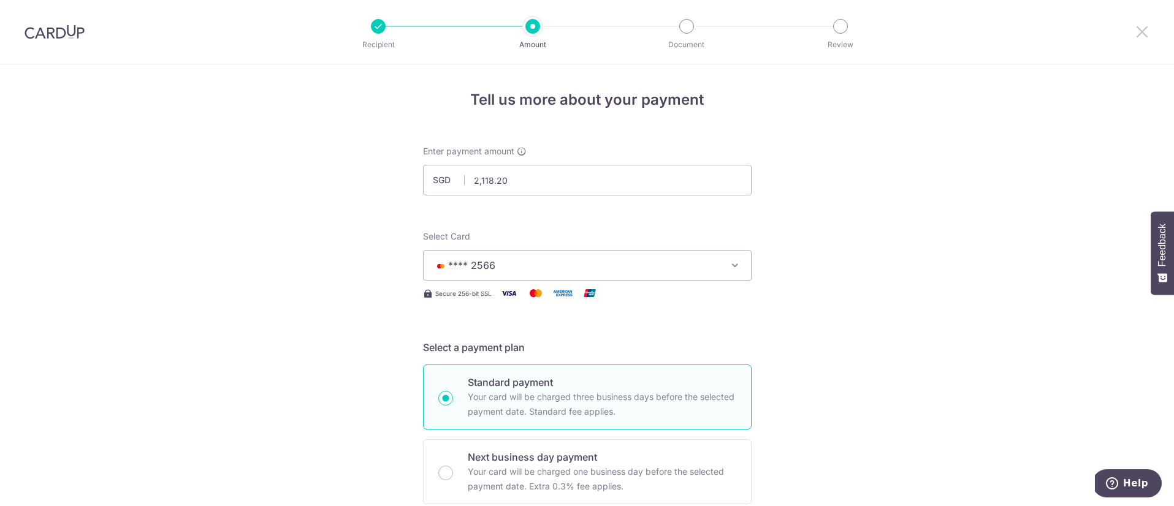
click at [1146, 32] on icon at bounding box center [1142, 31] width 15 height 15
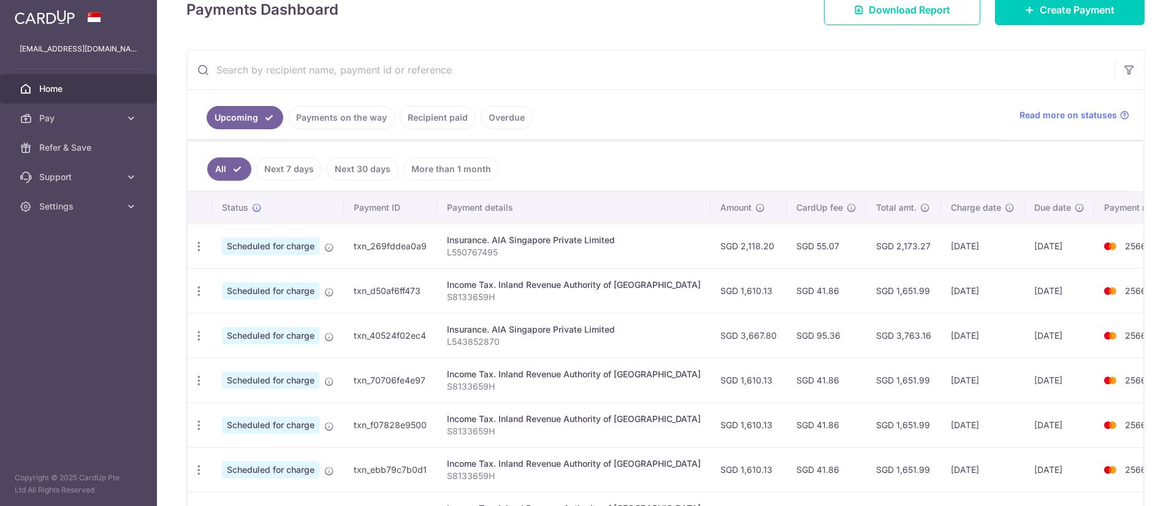
scroll to position [246, 0]
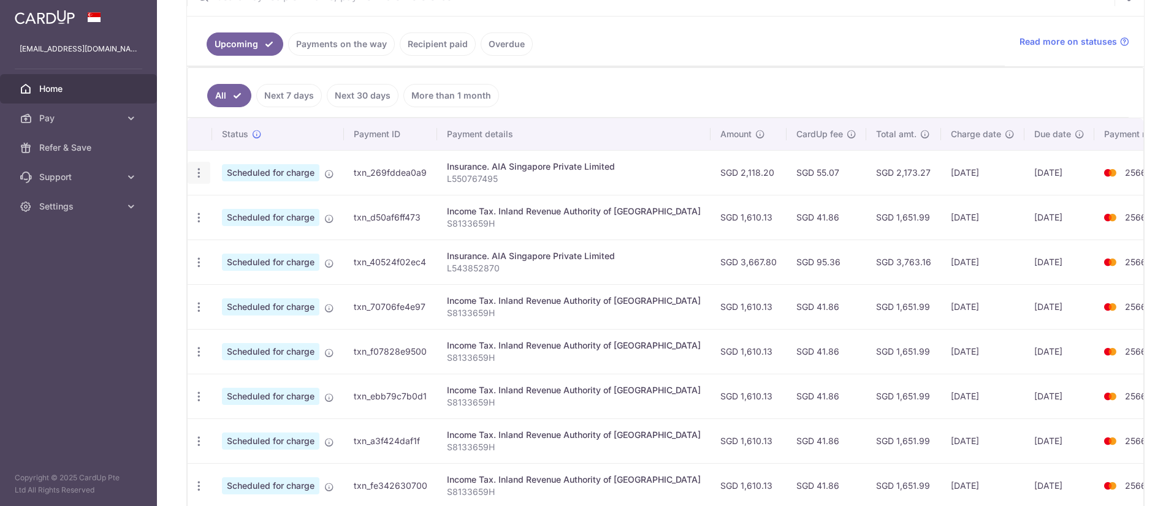
click at [198, 173] on icon "button" at bounding box center [198, 173] width 13 height 13
click at [246, 210] on span "Update payment" at bounding box center [263, 206] width 83 height 15
radio input "true"
type input "2,118.20"
type input "15/10/2025"
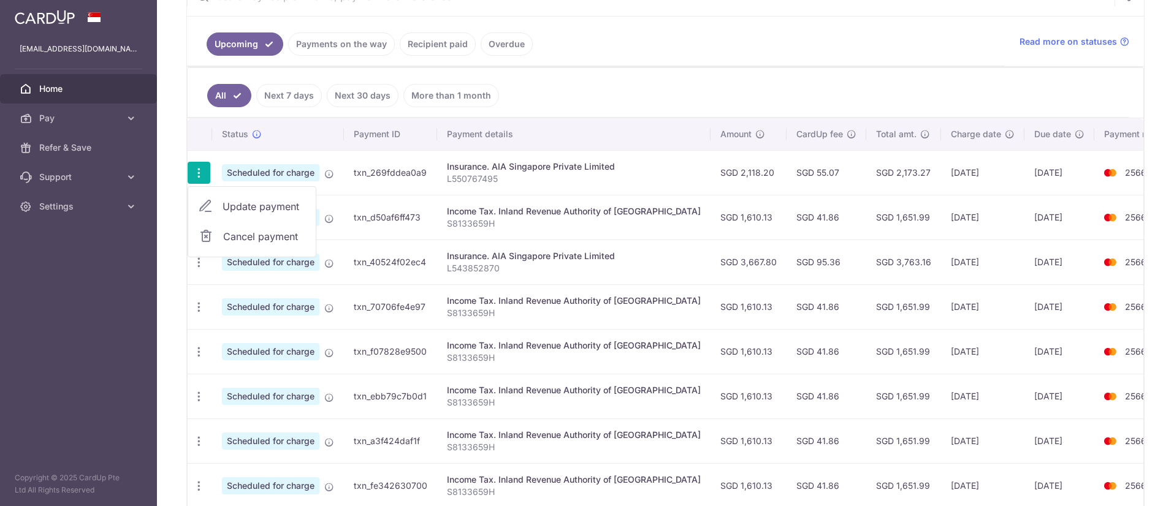
type input "L550767495"
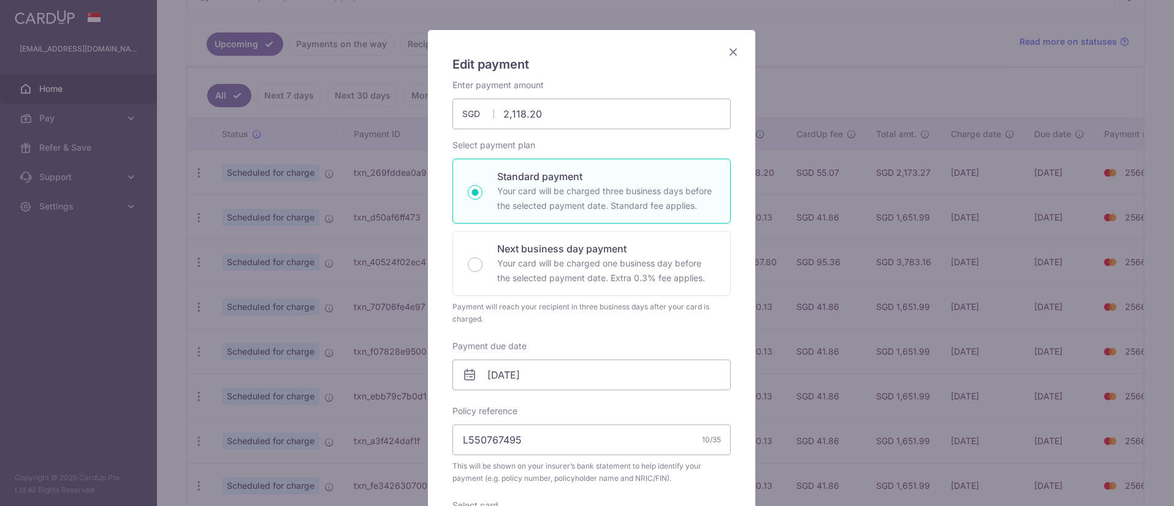
scroll to position [113, 0]
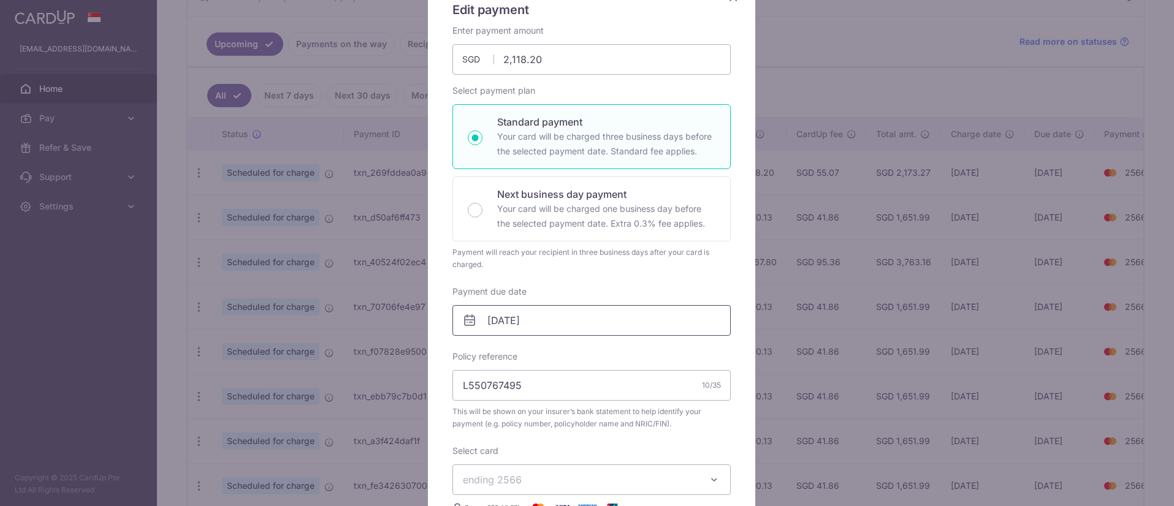
click at [555, 322] on input "15/10/2025" at bounding box center [591, 320] width 278 height 31
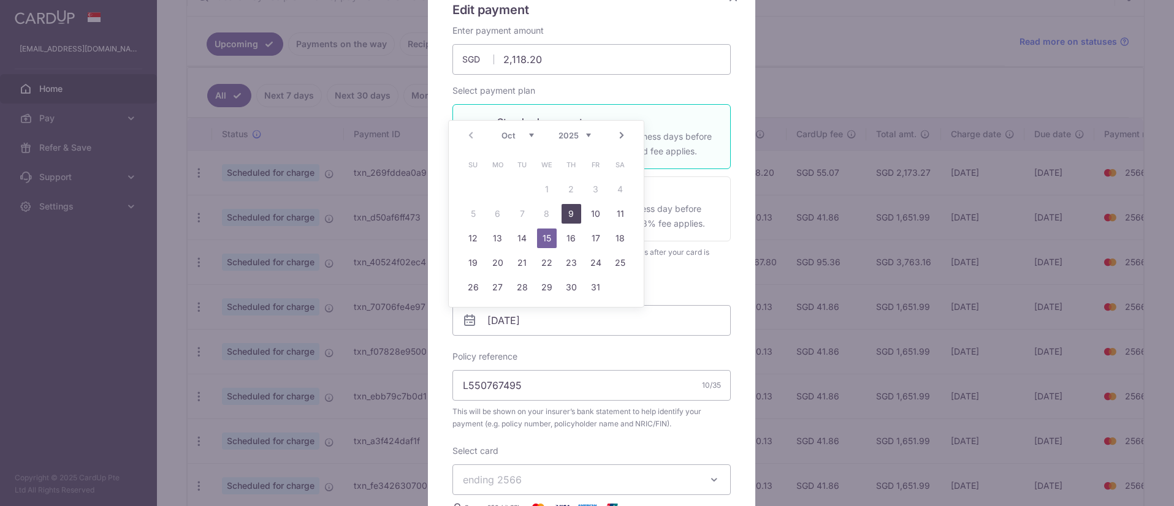
click at [573, 213] on link "9" at bounding box center [571, 214] width 20 height 20
type input "[DATE]"
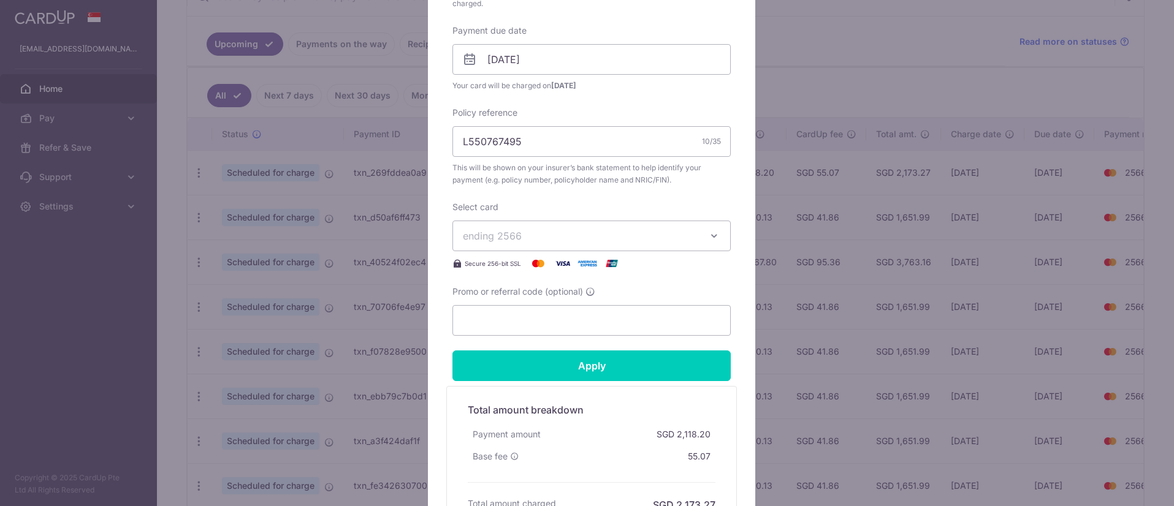
scroll to position [504, 0]
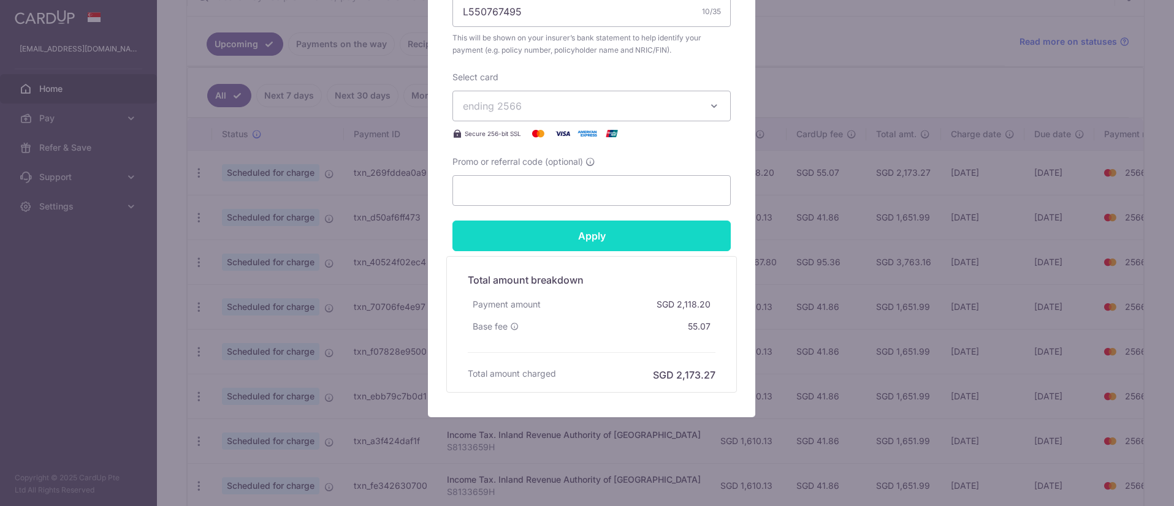
click at [591, 241] on input "Apply" at bounding box center [591, 236] width 278 height 31
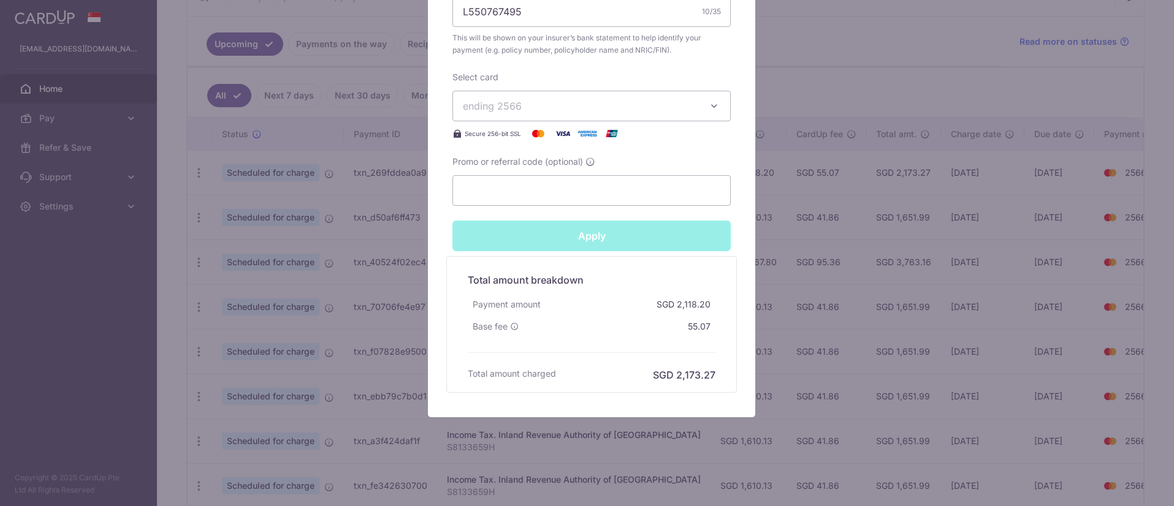
type input "Successfully Applied"
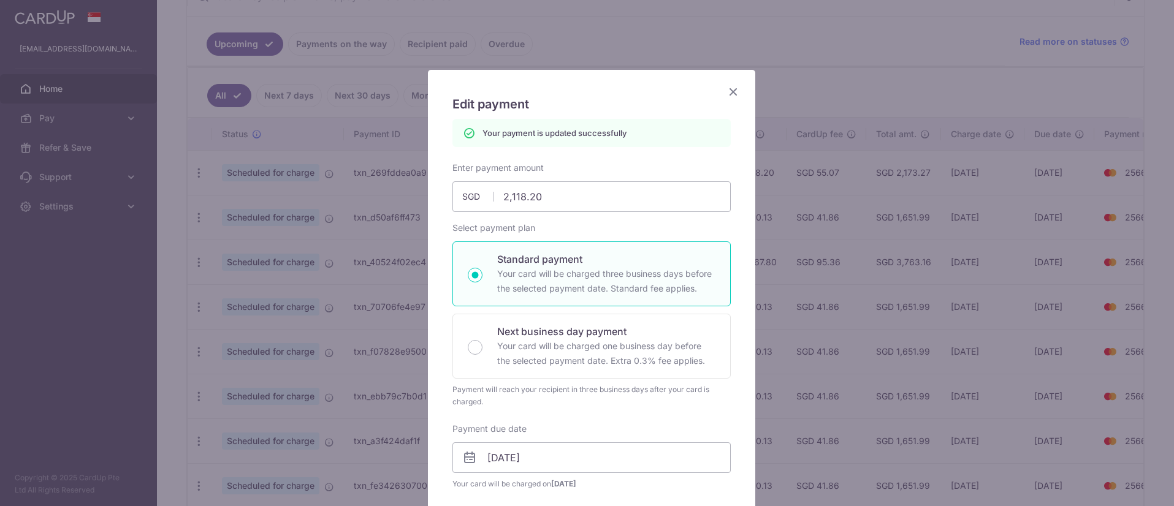
scroll to position [0, 0]
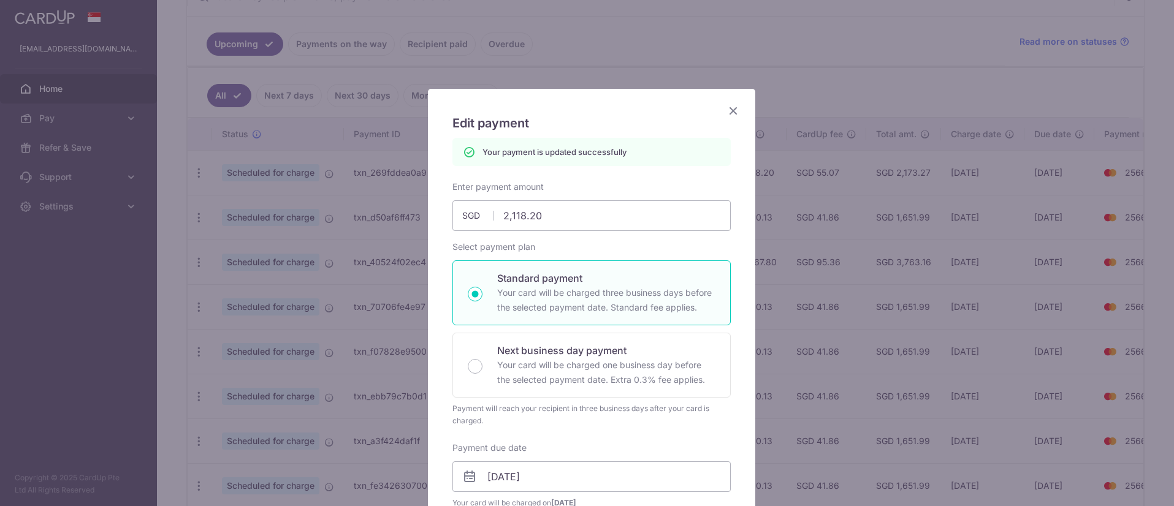
click at [733, 110] on icon "Close" at bounding box center [733, 110] width 15 height 15
